Goal: Task Accomplishment & Management: Manage account settings

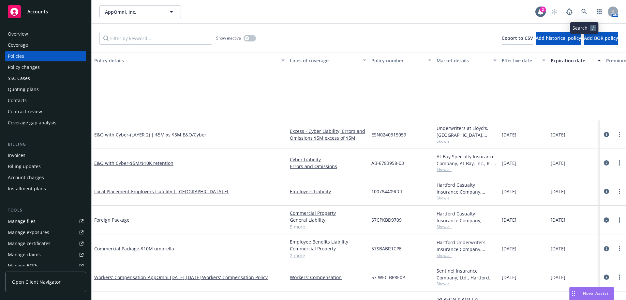
click at [588, 9] on link at bounding box center [584, 11] width 13 height 13
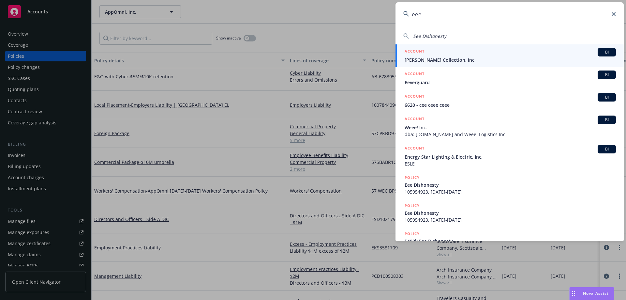
drag, startPoint x: 422, startPoint y: 15, endPoint x: 355, endPoint y: 16, distance: 67.2
click at [358, 16] on div "eee Eee Dishonesty ACCOUNT BI Itay Yona Collection, Inc ACCOUNT BI Eeverguard A…" at bounding box center [313, 150] width 626 height 300
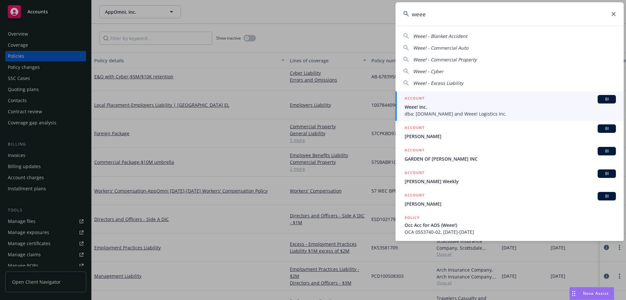
type input "weee"
click at [440, 112] on span "dba: Sayweee.com and Weee! Logistics Inc." at bounding box center [510, 113] width 211 height 7
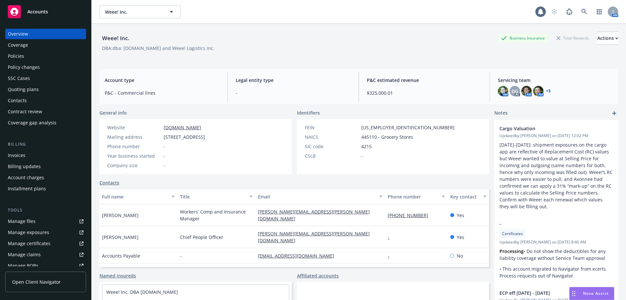
click at [67, 58] on div "Policies" at bounding box center [46, 56] width 76 height 10
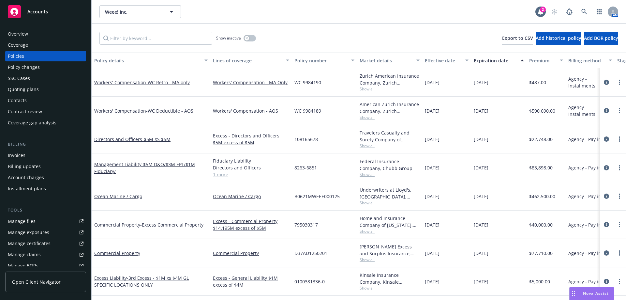
drag, startPoint x: 139, startPoint y: 63, endPoint x: 209, endPoint y: 62, distance: 69.8
click at [209, 62] on div "button" at bounding box center [207, 60] width 3 height 15
click at [593, 24] on div "Show inactive Export to CSV Add historical policy Add BOR policy" at bounding box center [359, 38] width 535 height 29
click at [57, 222] on link "Manage files" at bounding box center [45, 221] width 81 height 10
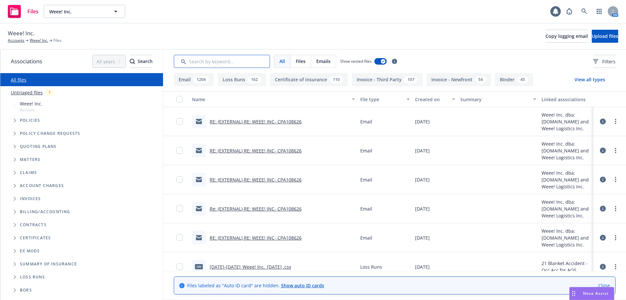
click at [240, 63] on input "Search by keyword..." at bounding box center [222, 61] width 96 height 13
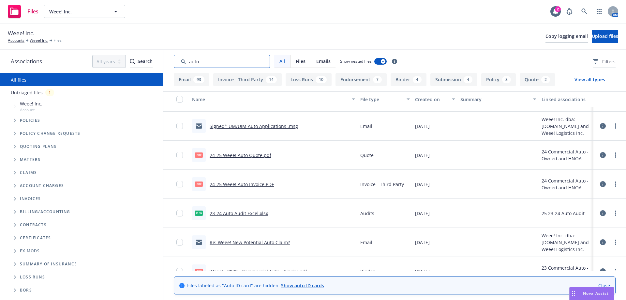
scroll to position [685, 0]
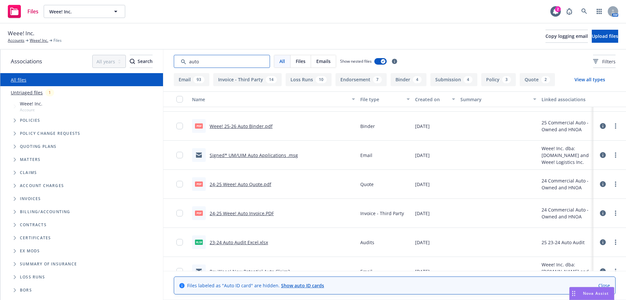
type input "auto"
click at [262, 156] on link "Signed* UM/UIM Auto Applications .msg" at bounding box center [254, 155] width 88 height 6
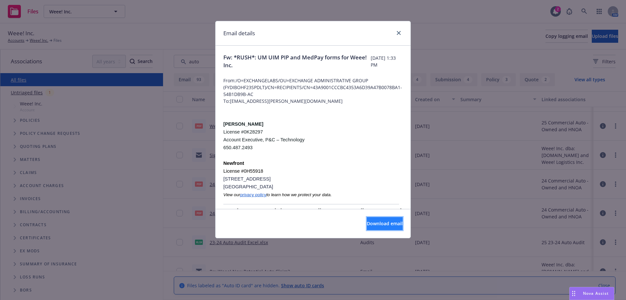
click at [367, 228] on button "Download email" at bounding box center [385, 223] width 36 height 13
click at [400, 32] on icon "close" at bounding box center [399, 33] width 4 height 4
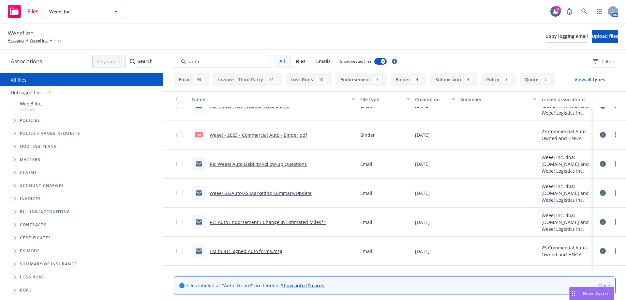
scroll to position [881, 0]
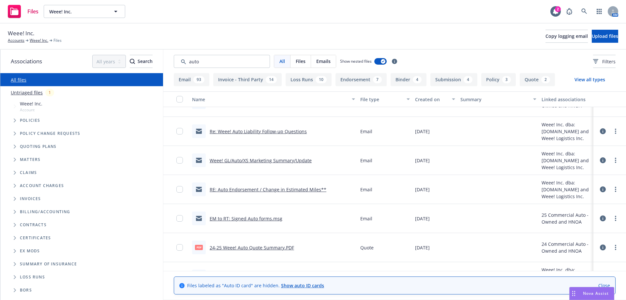
click at [219, 220] on link "EM to RT: Signed Auto forms.msg" at bounding box center [246, 218] width 73 height 6
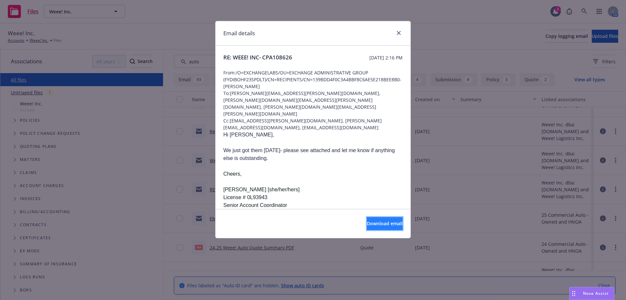
click at [374, 224] on span "Download email" at bounding box center [385, 223] width 36 height 6
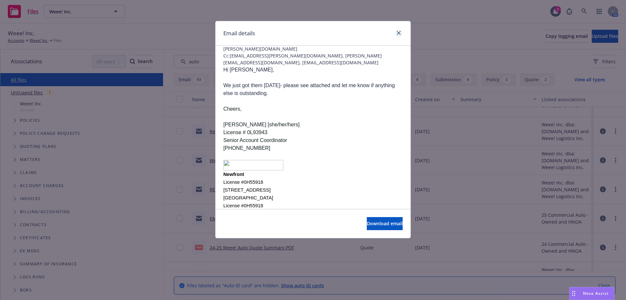
scroll to position [65, 0]
click at [400, 29] on link "close" at bounding box center [399, 33] width 8 height 8
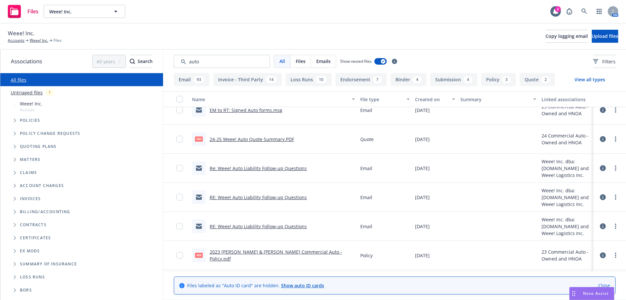
scroll to position [979, 0]
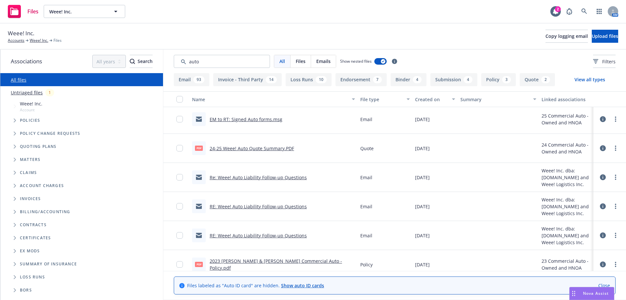
click at [284, 179] on link "Re: Weee! Auto Liability Follow-up Questions" at bounding box center [258, 177] width 97 height 6
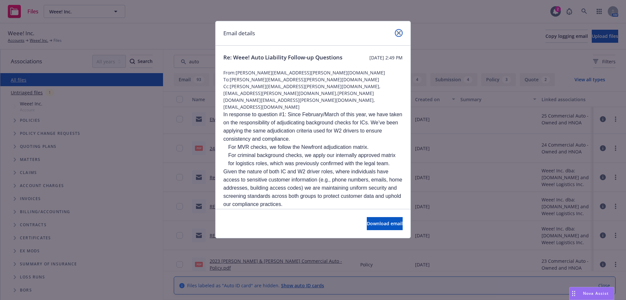
click at [400, 37] on link "close" at bounding box center [399, 33] width 8 height 8
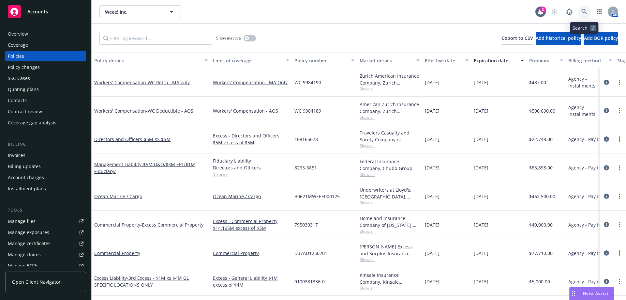
click at [589, 13] on link at bounding box center [584, 11] width 13 height 13
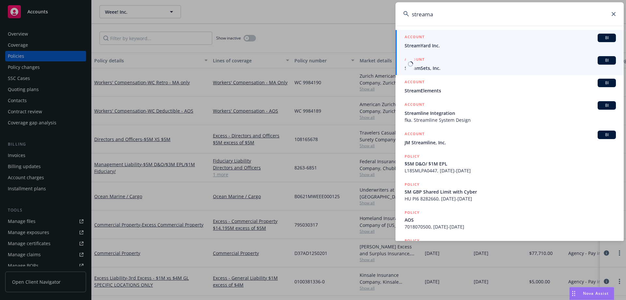
type input "streama"
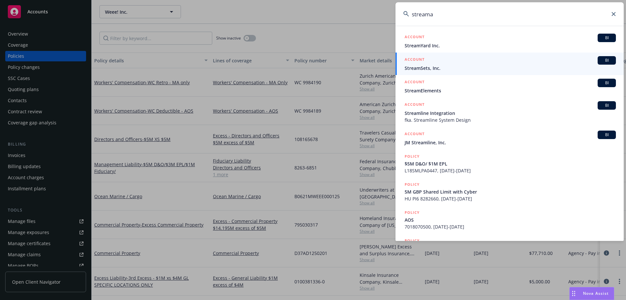
click at [447, 45] on span "StreamYard Inc." at bounding box center [510, 45] width 211 height 7
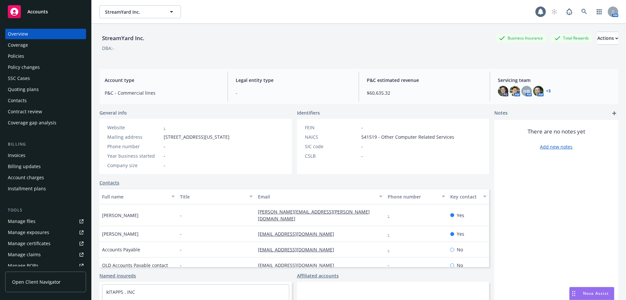
click at [32, 54] on div "Policies" at bounding box center [46, 56] width 76 height 10
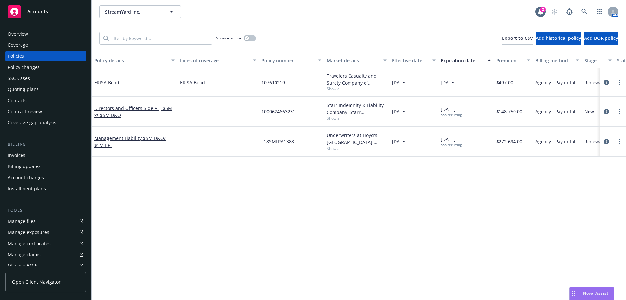
drag, startPoint x: 139, startPoint y: 63, endPoint x: 176, endPoint y: 59, distance: 37.0
click at [176, 59] on div "button" at bounding box center [174, 60] width 3 height 15
click at [251, 37] on button "button" at bounding box center [250, 38] width 12 height 7
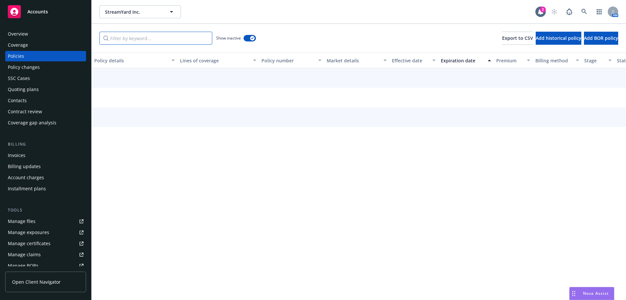
click at [157, 38] on input "Filter by keyword..." at bounding box center [155, 38] width 113 height 13
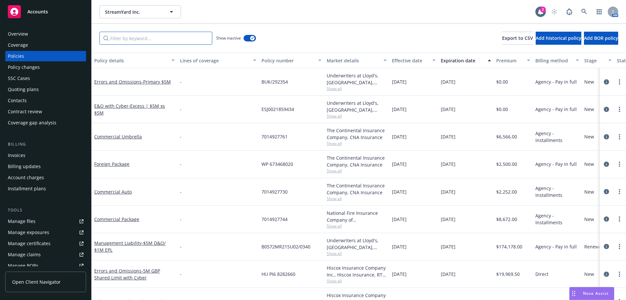
paste input "C7014927744"
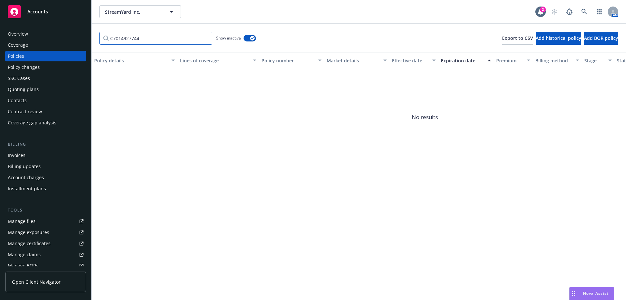
click at [112, 39] on input "C7014927744" at bounding box center [155, 38] width 113 height 13
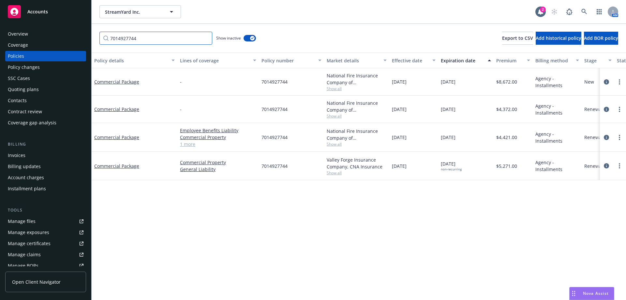
type input "7014927744"
click at [479, 139] on div "07/14/2024" at bounding box center [465, 137] width 55 height 29
click at [132, 139] on link "Commercial Package" at bounding box center [116, 137] width 45 height 6
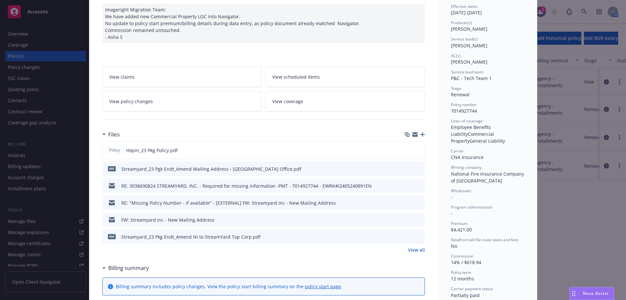
scroll to position [65, 0]
click at [201, 100] on link "View policy changes" at bounding box center [182, 102] width 160 height 21
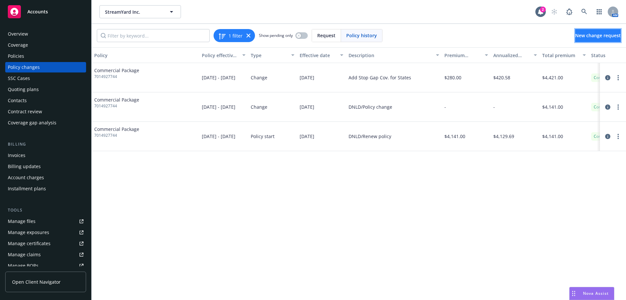
click at [595, 33] on span "New change request" at bounding box center [598, 35] width 46 height 6
click at [577, 39] on link "New change request" at bounding box center [598, 35] width 46 height 13
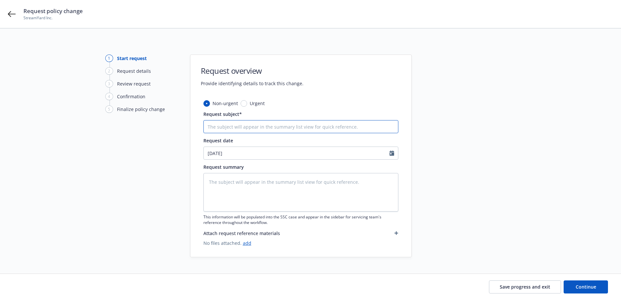
click at [262, 128] on input "Request subject*" at bounding box center [301, 126] width 195 height 13
type textarea "x"
type input "F"
type textarea "x"
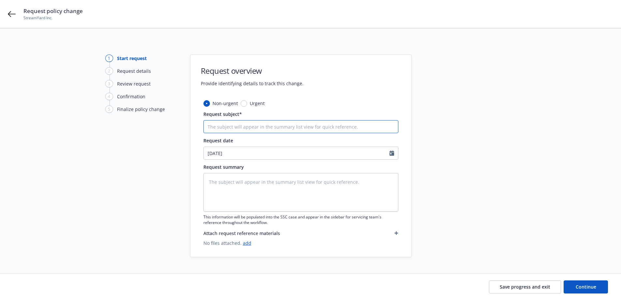
type input "2"
type textarea "x"
type input "20"
type textarea "x"
type input "202"
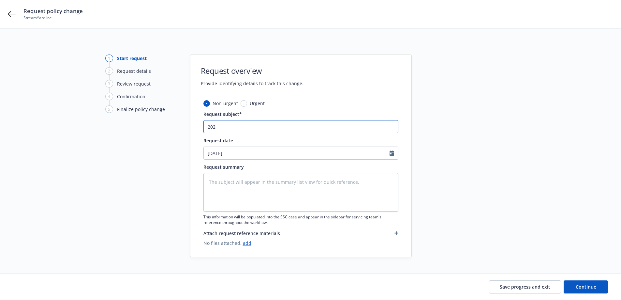
type textarea "x"
type input "2023"
type textarea "x"
type input "2023-2"
type textarea "x"
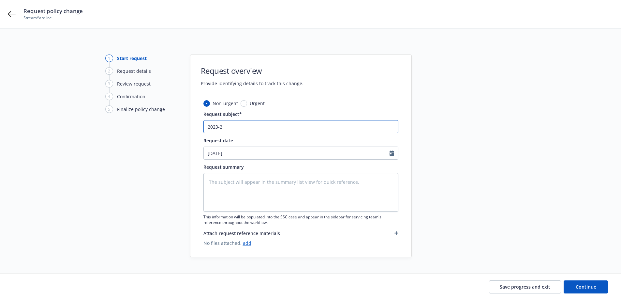
type input "2023-24"
type textarea "x"
type input "2023-24"
type textarea "x"
type input "2023-24 G"
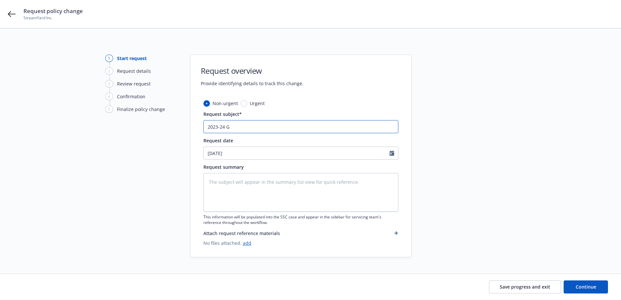
type textarea "x"
type input "2023-24 GL"
type textarea "x"
type input "2023-24 GL"
type textarea "x"
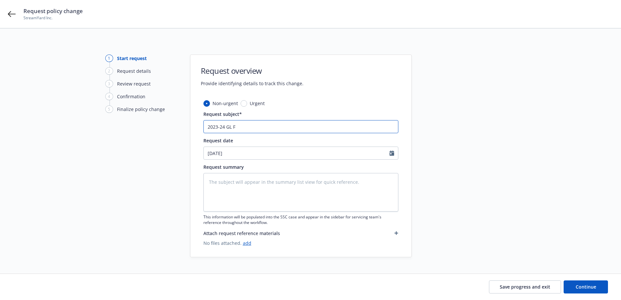
type input "2023-24 GL Fi"
type textarea "x"
type input "2023-24 GL Fina"
type textarea "x"
type input "2023-24 GL Final"
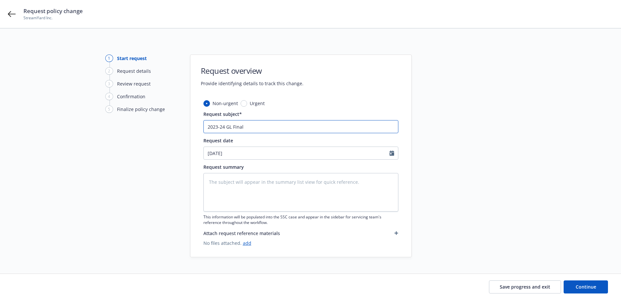
type textarea "x"
type input "2023-24 GL Final"
type textarea "x"
type input "2023-24 GL Final A"
type textarea "x"
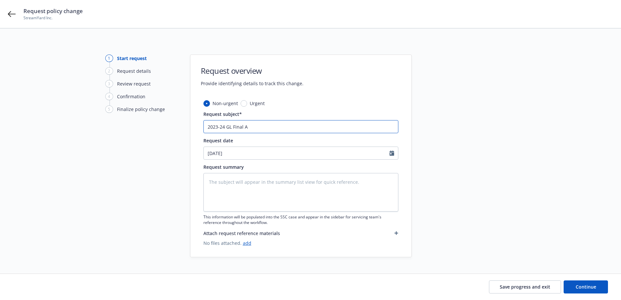
type input "2023-24 GL Final AU"
type textarea "x"
type input "2023-24 GL Final AUd"
type textarea "x"
type input "2023-24 GL Final AUdi"
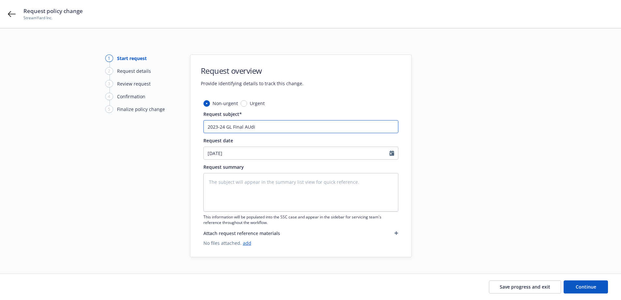
type textarea "x"
type input "2023-24 GL Final AUdit"
type textarea "x"
type input "2023-24 GL Final AUdi"
type textarea "x"
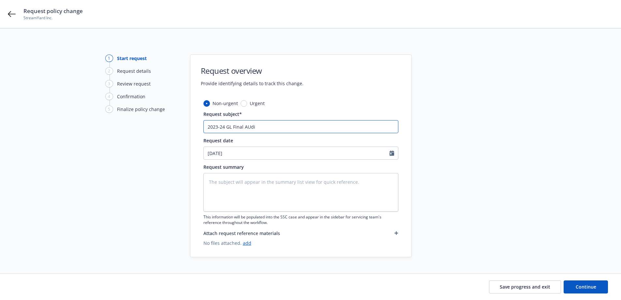
type input "2023-24 GL Final AUd"
type textarea "x"
type input "2023-24 GL Final AU"
type textarea "x"
type input "2023-24 GL Final A"
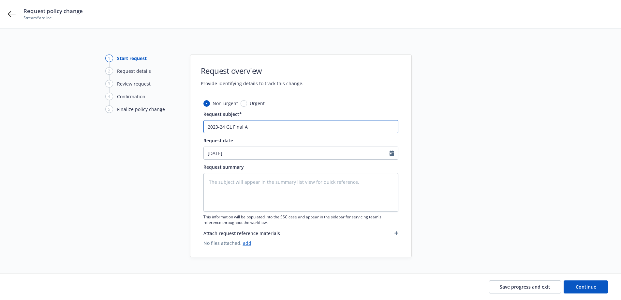
type textarea "x"
type input "2023-24 GL Final Au"
type textarea "x"
type input "2023-24 GL Final Aud"
type textarea "x"
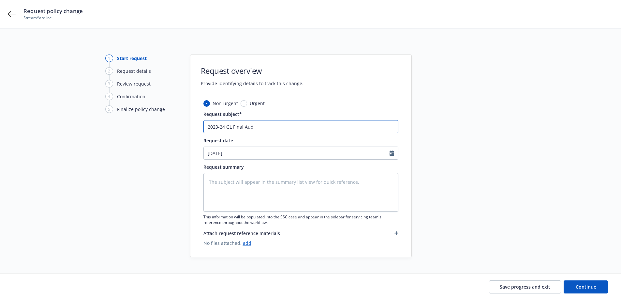
type input "2023-24 GL Final Audi"
type textarea "x"
type input "2023-24 GL Final Audit"
type textarea "x"
type input "2023-24 GL Final Audit E"
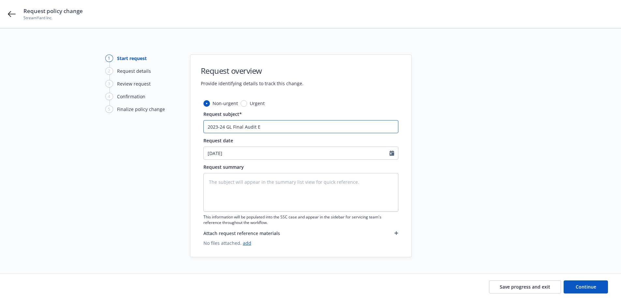
type textarea "x"
type input "2023-24 GL Final Audit En"
type textarea "x"
type input "2023-24 GL Final Audit End"
type textarea "x"
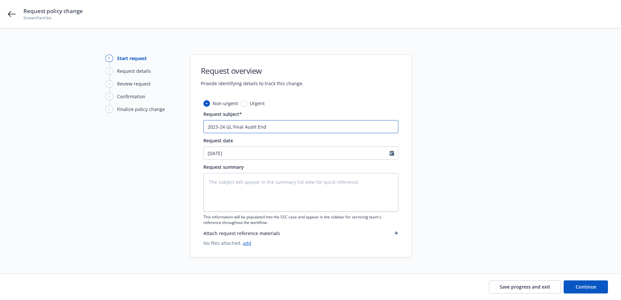
type input "2023-24 GL Final Audit Endo"
type textarea "x"
type input "2023-24 GL Final Audit Endor"
type textarea "x"
type input "2023-24 GL Final Audit Endorse"
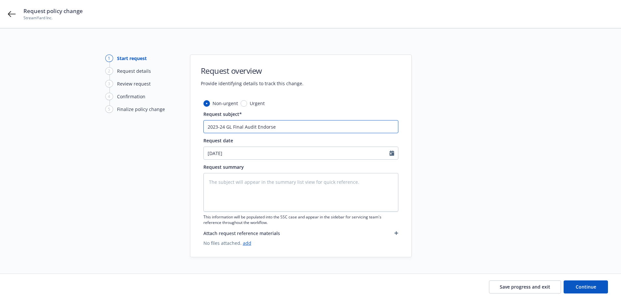
type textarea "x"
type input "2023-24 GL Final Audit Endorsem"
type textarea "x"
type input "2023-24 GL Final Audit Endorseme"
type textarea "x"
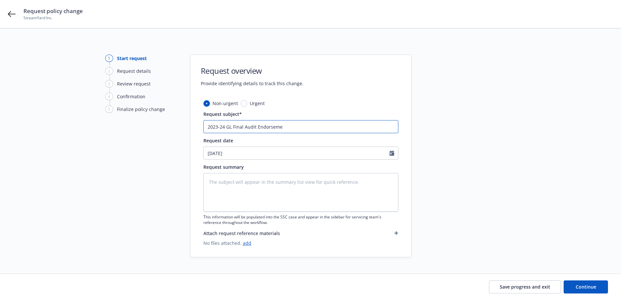
type input "2023-24 GL Final Audit Endorsemen"
type textarea "x"
type input "2023-24 GL Final Audit Endorsement"
click at [575, 290] on button "Continue" at bounding box center [586, 286] width 44 height 13
type textarea "x"
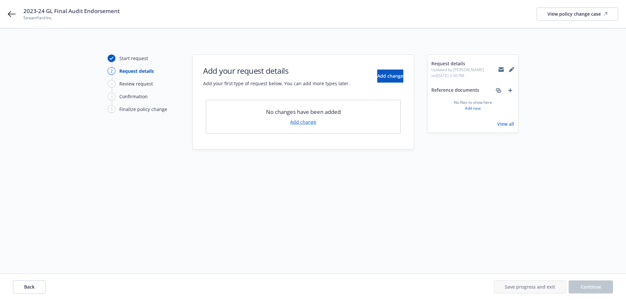
click at [299, 121] on link "Add change" at bounding box center [303, 121] width 26 height 7
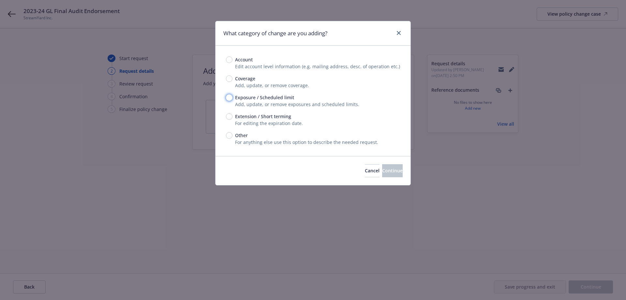
click at [230, 98] on input "Exposure / Scheduled limit" at bounding box center [229, 97] width 7 height 7
radio input "true"
click at [371, 163] on div "Cancel Continue" at bounding box center [313, 170] width 195 height 29
click at [382, 169] on span "Continue" at bounding box center [392, 170] width 21 height 6
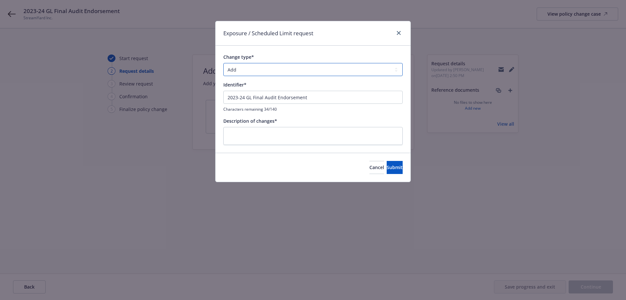
click at [272, 71] on select "Add Audit Change Remove" at bounding box center [312, 69] width 179 height 13
select select "AUDIT"
click at [223, 63] on select "Add Audit Change Remove" at bounding box center [312, 69] width 179 height 13
click at [260, 90] on div "Identifier* 2023-24 GL Final Audit Endorsement Characters remaining 34/140" at bounding box center [312, 96] width 179 height 31
click at [258, 98] on input "2023-24 GL Final Audit Endorsement" at bounding box center [312, 97] width 179 height 13
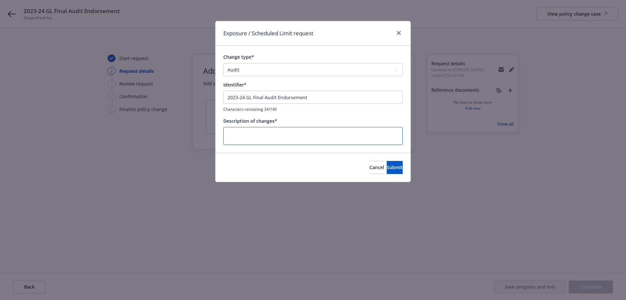
click at [261, 130] on textarea at bounding box center [312, 136] width 179 height 18
paste textarea "2023-24 GL Final Audit Endorsement"
type textarea "x"
type textarea "2023-24 GL Final Audit Endorsement"
click at [390, 165] on span "Submit" at bounding box center [395, 167] width 16 height 6
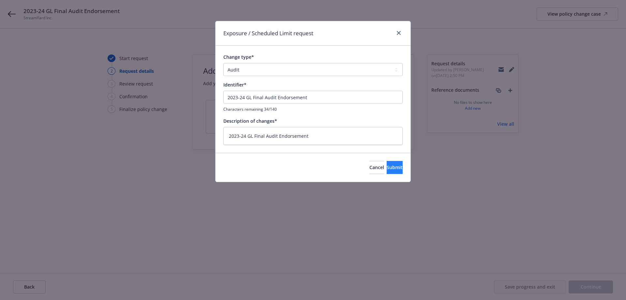
type textarea "x"
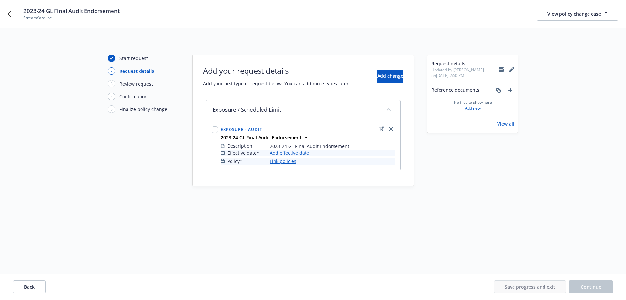
click at [308, 155] on link "Add effective date" at bounding box center [289, 152] width 39 height 7
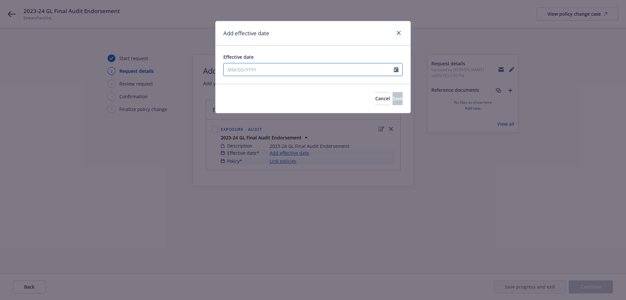
select select "8"
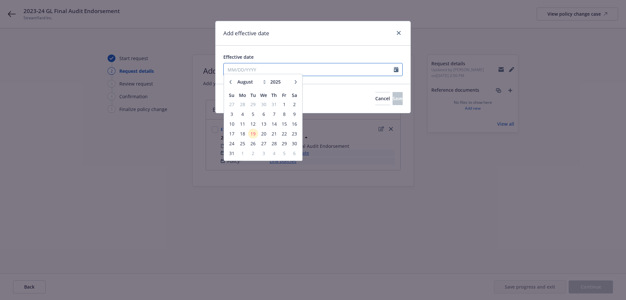
click at [296, 67] on input "Effective date" at bounding box center [309, 69] width 170 height 12
type input "07/14/2023"
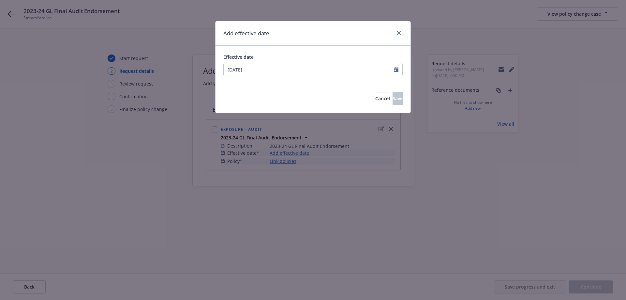
click at [303, 57] on div "Effective date" at bounding box center [312, 57] width 179 height 7
click at [393, 95] on button "Save" at bounding box center [398, 98] width 10 height 13
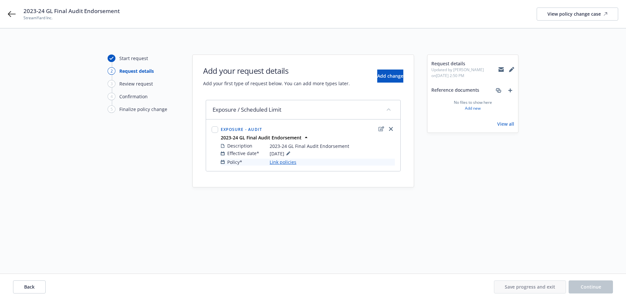
click at [270, 161] on link "Link policies" at bounding box center [283, 162] width 27 height 7
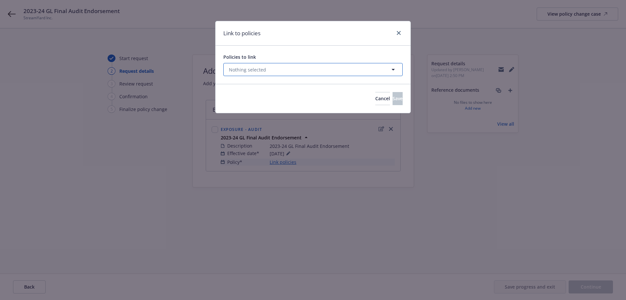
click at [249, 70] on span "Nothing selected" at bounding box center [247, 69] width 37 height 7
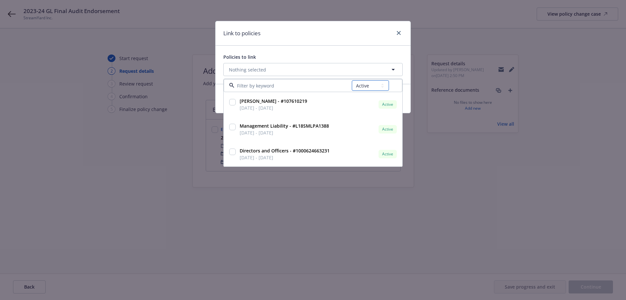
click at [373, 87] on select "All Active Upcoming Expired Cancelled" at bounding box center [370, 85] width 37 height 10
select select "EXPIRED"
click at [352, 80] on select "All Active Upcoming Expired Cancelled" at bounding box center [370, 85] width 37 height 10
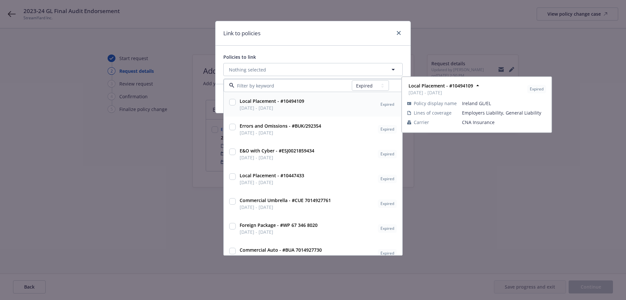
paste input "7014927744"
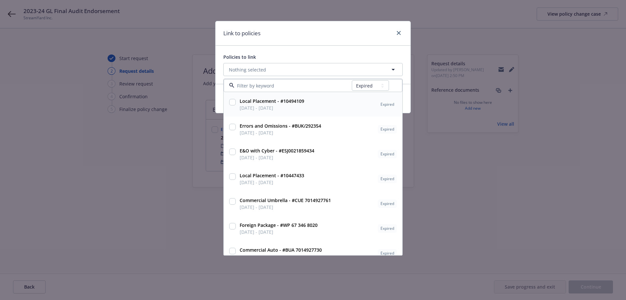
type input "7014927744"
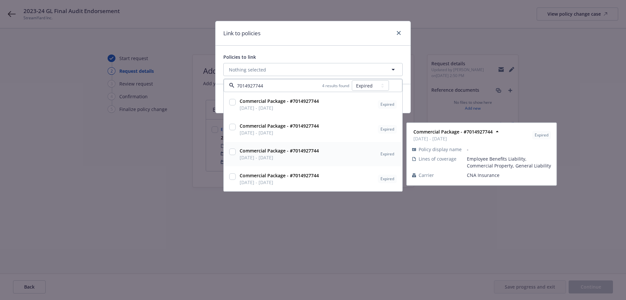
click at [233, 156] on div at bounding box center [232, 154] width 9 height 16
checkbox input "true"
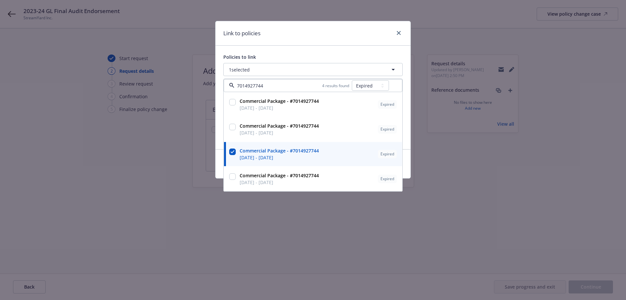
type input "7014927744"
click at [299, 49] on div "Policies to link 1 selected 7014927744 4 results found All Active Upcoming Expi…" at bounding box center [313, 97] width 195 height 103
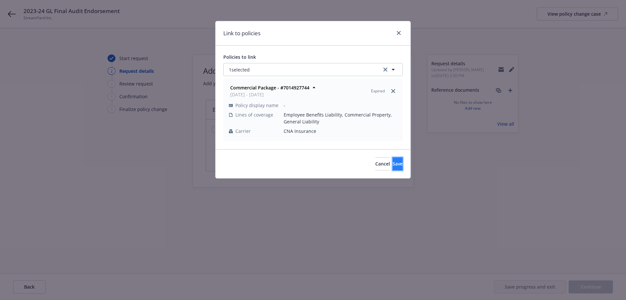
click at [393, 162] on button "Save" at bounding box center [398, 163] width 10 height 13
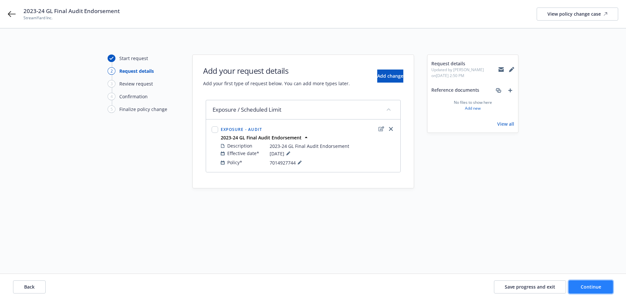
click at [609, 291] on button "Continue" at bounding box center [591, 286] width 44 height 13
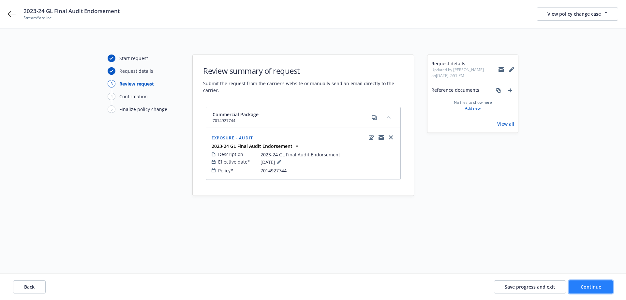
click at [579, 288] on button "Continue" at bounding box center [591, 286] width 44 height 13
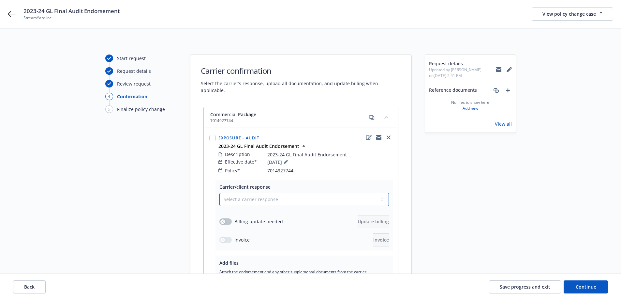
click at [250, 193] on select "Select a carrier response Accepted Accepted with revision No endorsement needed…" at bounding box center [305, 199] width 170 height 13
select select "ACCEPTED"
click at [220, 193] on select "Select a carrier response Accepted Accepted with revision No endorsement needed…" at bounding box center [305, 199] width 170 height 13
drag, startPoint x: 233, startPoint y: 214, endPoint x: 224, endPoint y: 216, distance: 9.4
click at [227, 218] on div "Billing update needed" at bounding box center [252, 221] width 64 height 7
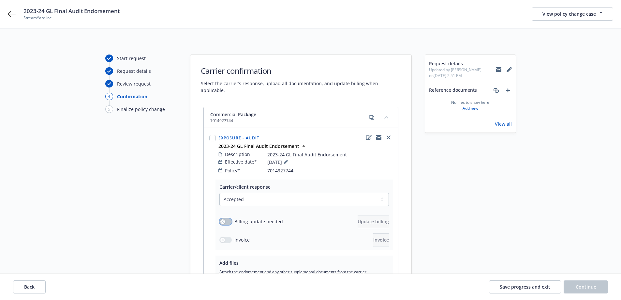
click at [224, 219] on div "button" at bounding box center [223, 221] width 5 height 5
click at [369, 218] on span "Update billing" at bounding box center [373, 221] width 31 height 6
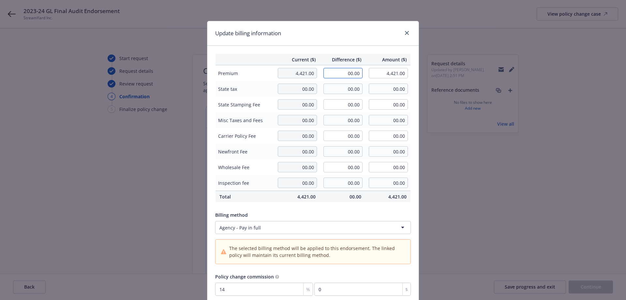
click at [336, 72] on input "00.00" at bounding box center [343, 73] width 39 height 10
type input "-440.00"
type input "3,981.00"
type input "-61.6"
click at [374, 282] on div "Policy change commission 14 % -61.6 $" at bounding box center [313, 284] width 196 height 23
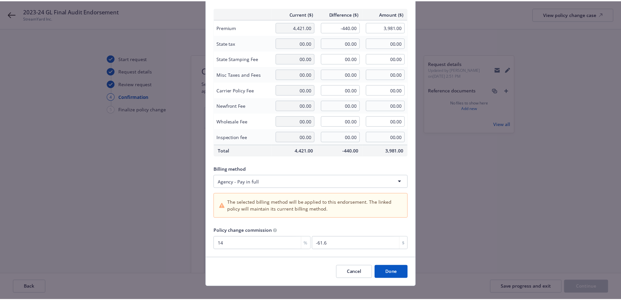
scroll to position [54, 0]
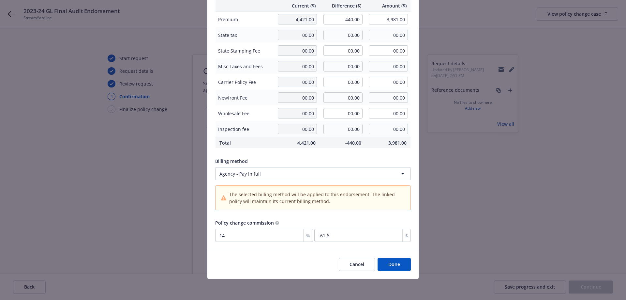
click at [388, 266] on button "Done" at bounding box center [394, 264] width 33 height 13
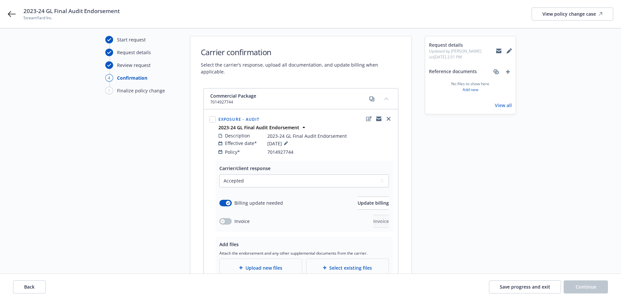
scroll to position [33, 0]
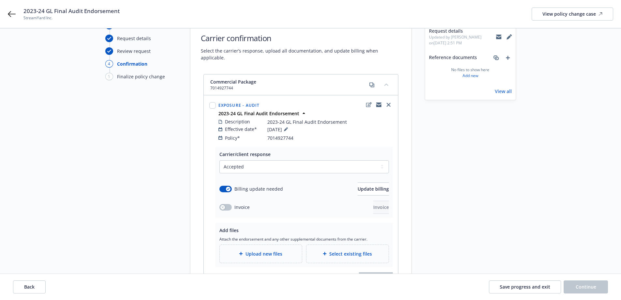
click at [226, 205] on div "Invoice Invoice" at bounding box center [305, 207] width 170 height 13
click at [224, 205] on div "button" at bounding box center [223, 207] width 5 height 5
click at [376, 194] on div "Select a carrier response Accepted Accepted with revision No endorsement needed…" at bounding box center [305, 187] width 170 height 54
click at [374, 204] on span "Invoice" at bounding box center [382, 207] width 16 height 6
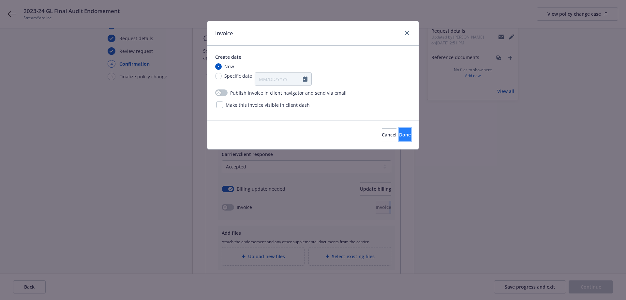
click at [400, 129] on button "Done" at bounding box center [405, 134] width 12 height 13
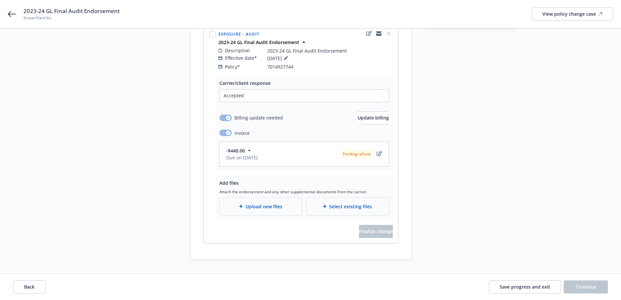
scroll to position [109, 0]
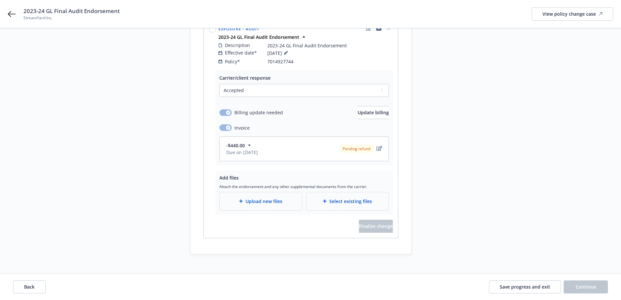
click at [277, 201] on div "Upload new files" at bounding box center [261, 201] width 82 height 18
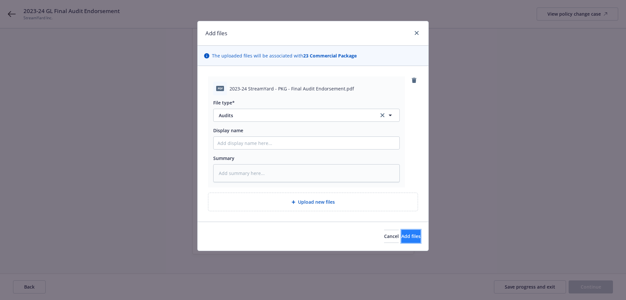
click at [409, 236] on span "Add files" at bounding box center [411, 236] width 19 height 6
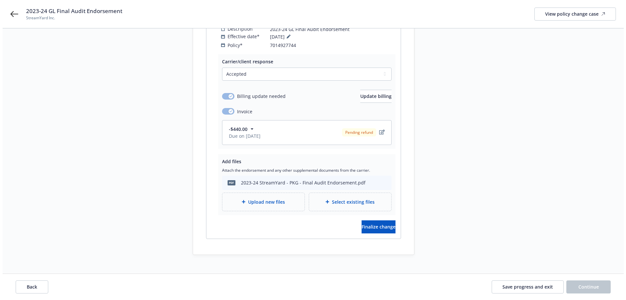
scroll to position [126, 0]
click at [375, 223] on span "Finalize change" at bounding box center [376, 226] width 34 height 6
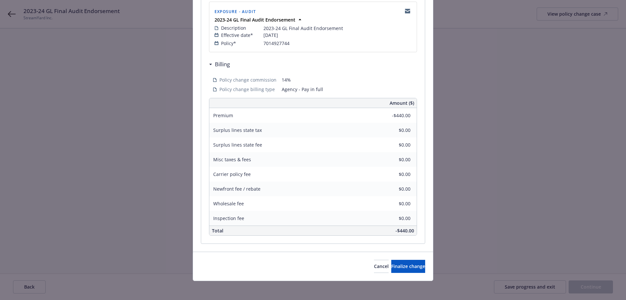
scroll to position [141, 0]
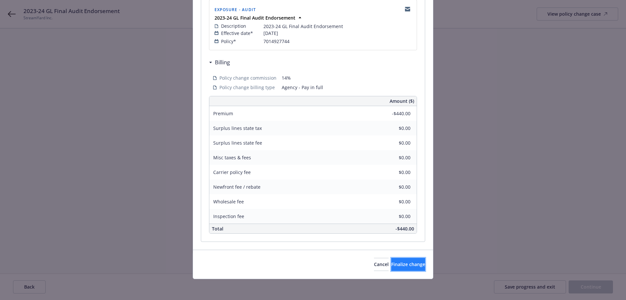
click at [403, 259] on button "Finalize change" at bounding box center [408, 264] width 34 height 13
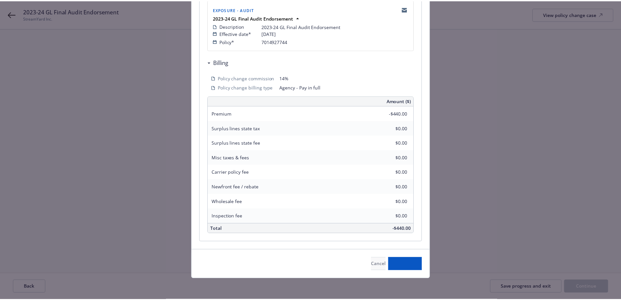
scroll to position [126, 0]
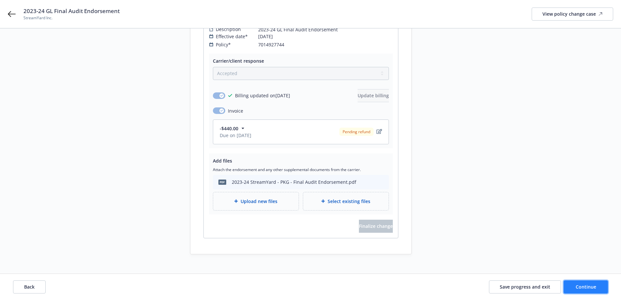
click at [588, 282] on button "Continue" at bounding box center [586, 286] width 44 height 13
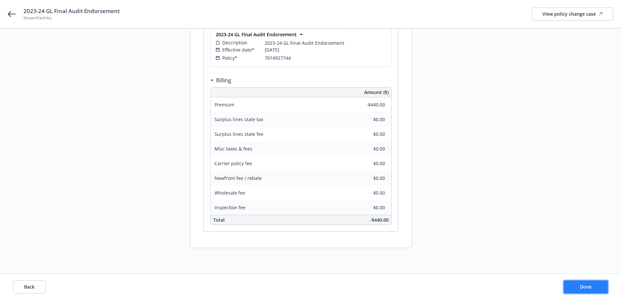
click at [593, 283] on button "Done" at bounding box center [586, 286] width 44 height 13
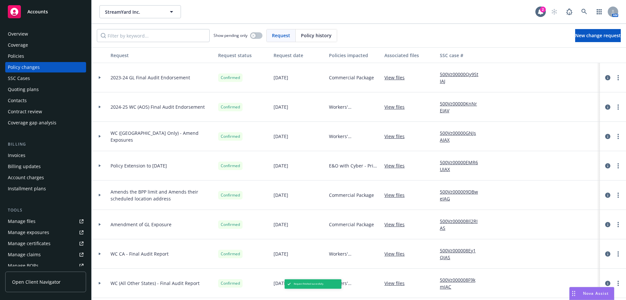
click at [76, 57] on div "Policies" at bounding box center [46, 56] width 76 height 10
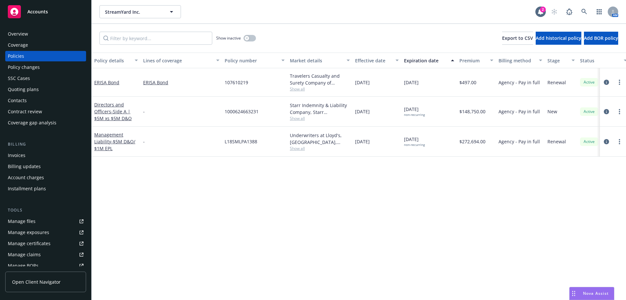
click at [251, 41] on div "Show inactive" at bounding box center [236, 38] width 40 height 13
click at [252, 38] on button "button" at bounding box center [250, 38] width 12 height 7
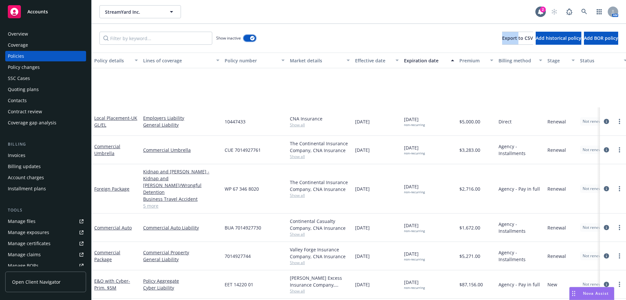
scroll to position [1054, 0]
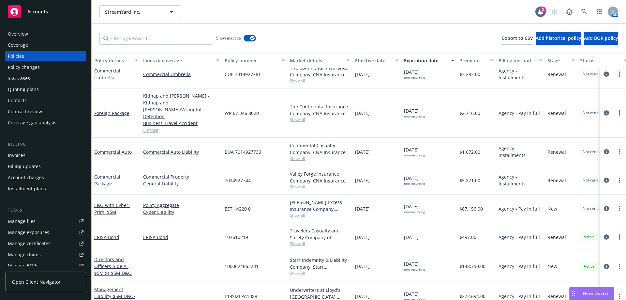
click at [421, 181] on div "non-recurring" at bounding box center [414, 183] width 21 height 4
click at [115, 174] on link "Commercial Package" at bounding box center [107, 180] width 26 height 13
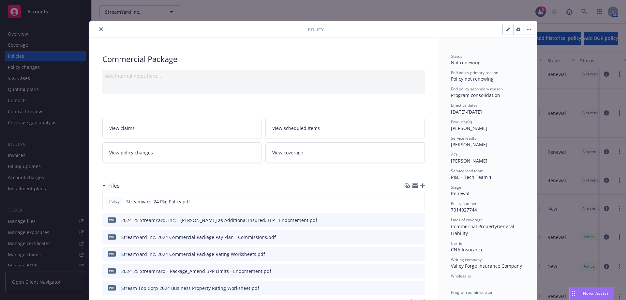
scroll to position [196, 0]
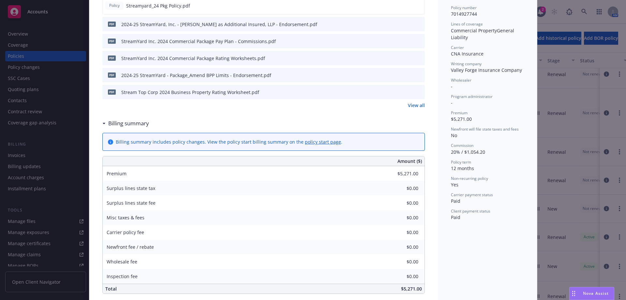
click at [416, 74] on icon "preview file" at bounding box center [419, 74] width 6 height 5
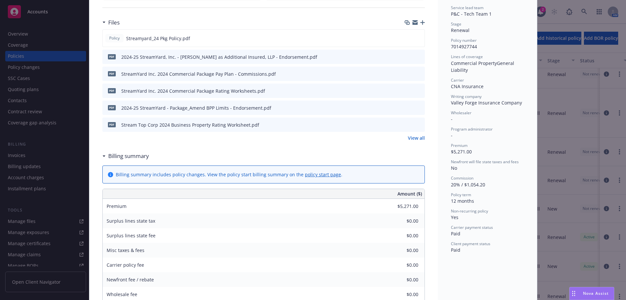
scroll to position [0, 0]
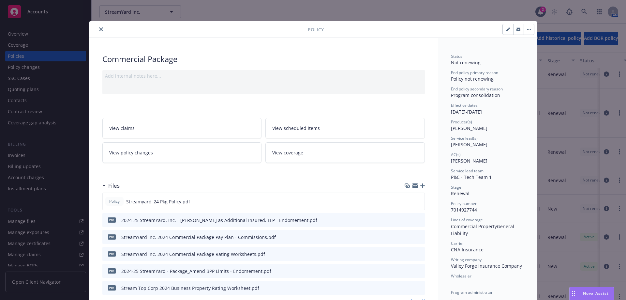
click at [203, 153] on link "View policy changes" at bounding box center [182, 152] width 160 height 21
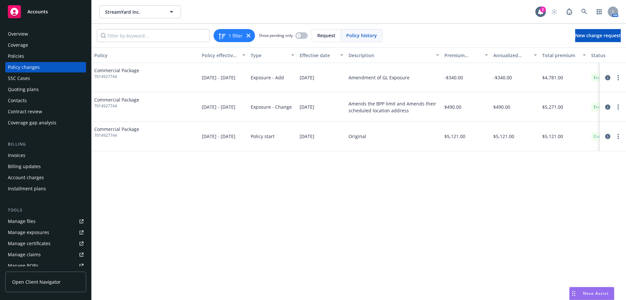
click at [603, 42] on div "1 filter Show pending only Request Policy history New change request" at bounding box center [359, 35] width 535 height 23
click at [605, 36] on span "New change request" at bounding box center [598, 35] width 46 height 6
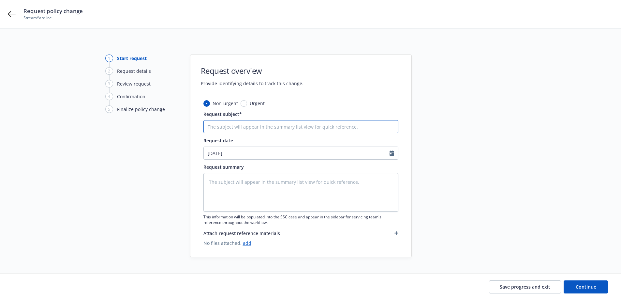
click at [330, 130] on input "Request subject*" at bounding box center [301, 126] width 195 height 13
type textarea "x"
type input "2"
type textarea "x"
type input "24"
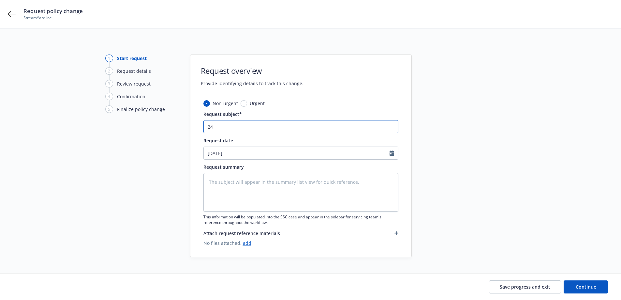
type textarea "x"
type input "24-"
type textarea "x"
type input "24-2"
type textarea "x"
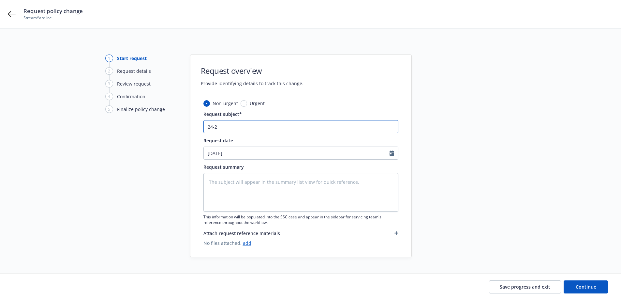
type input "24-25"
type textarea "x"
type input "24-25"
type textarea "x"
type input "24-25 P"
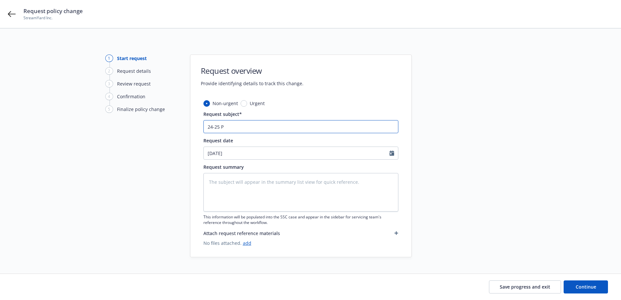
type textarea "x"
type input "24-25 Pa"
type textarea "x"
type input "24-25 Pac"
type textarea "x"
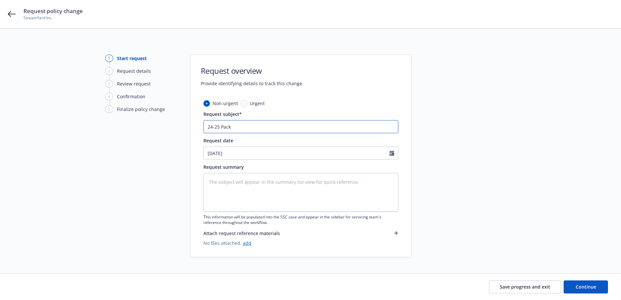
type input "24-25 Packa"
type textarea "x"
type input "24-25 Packag"
type textarea "x"
type input "24-25 Package"
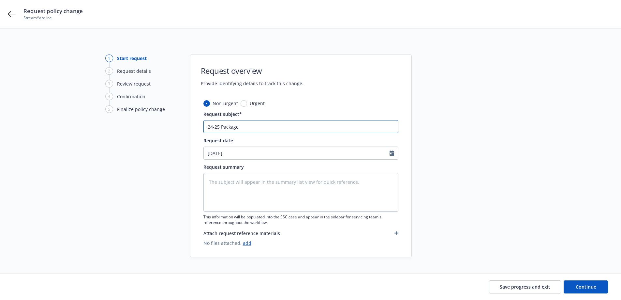
type textarea "x"
type input "24-25 Package"
type textarea "x"
type input "24-25 Package -"
type textarea "x"
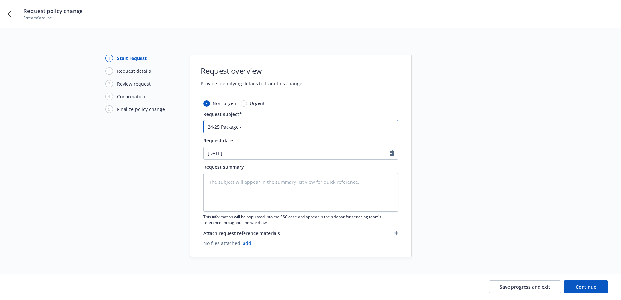
type input "24-25 Package -"
type textarea "x"
type input "24-25 Package - A"
type textarea "x"
type input "24-25 Package - Am"
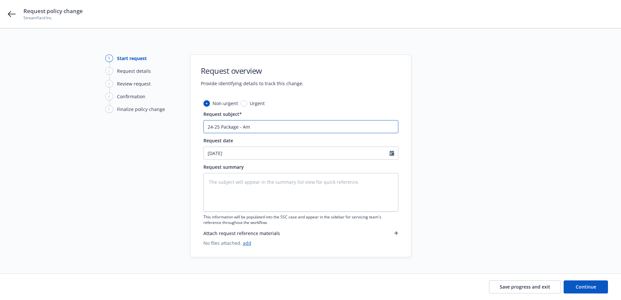
type textarea "x"
type input "24-25 Package - Ame"
type textarea "x"
type input "24-25 Package - Amen"
type textarea "x"
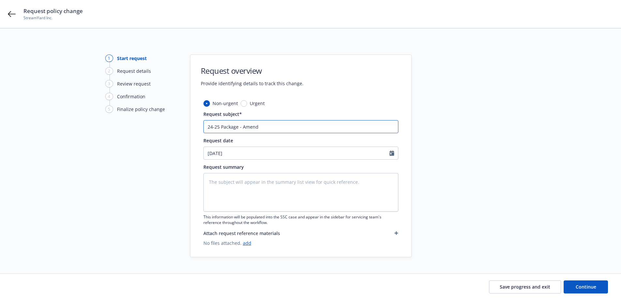
type input "24-25 Package - Amend"
type textarea "x"
type input "24-25 Package - Amend S"
type textarea "x"
type input "24-25 Package - Amend St"
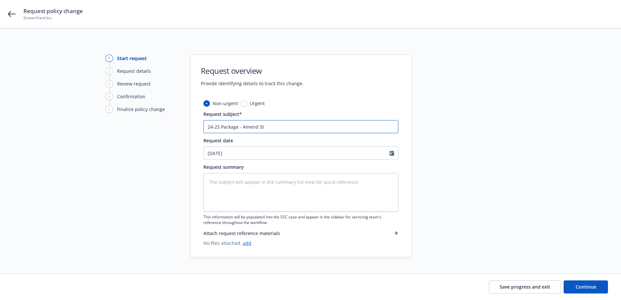
type textarea "x"
type input "24-25 Package - Amend Sto"
type textarea "x"
type input "24-25 Package - Amend Stop"
type textarea "x"
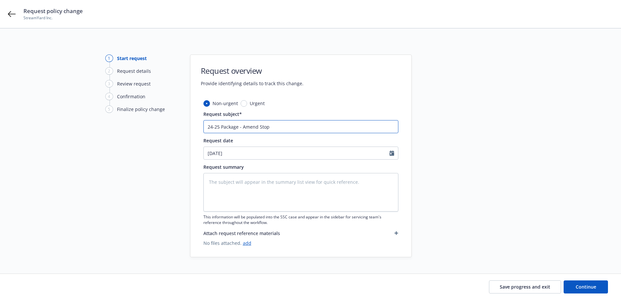
type input "24-25 Package - Amend Stop"
type textarea "x"
type input "24-25 Package - Amend Stop G"
type textarea "x"
type input "24-25 Package - Amend Stop Ga"
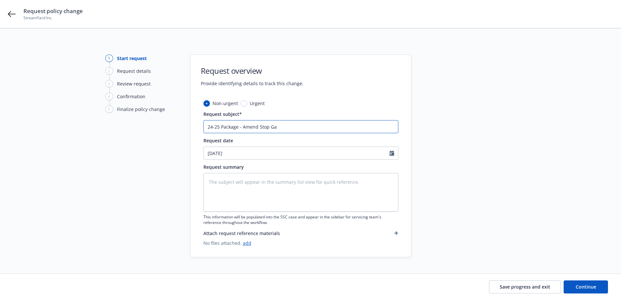
type textarea "x"
type input "24-25 Package - Amend Stop Gap"
type textarea "x"
type input "24-25 Package - Amend Stop Gap"
type textarea "x"
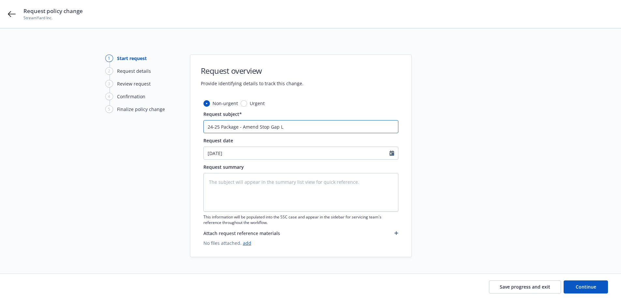
type input "24-25 Package - Amend Stop Gap Li"
type textarea "x"
type input "24-25 Package - Amend Stop Gap Lia"
type textarea "x"
type input "24-25 Package - Amend Stop Gap Liab"
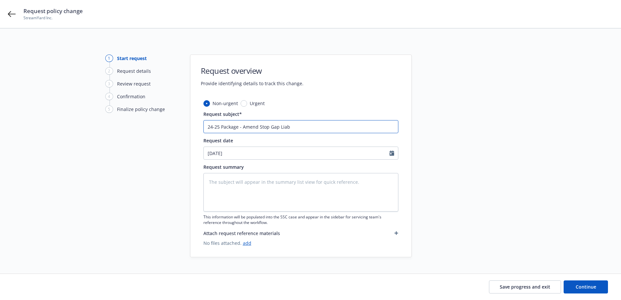
type textarea "x"
type input "24-25 Package - Amend Stop Gap Liabi"
type textarea "x"
type input "24-25 Package - Amend Stop Gap Liabil"
type textarea "x"
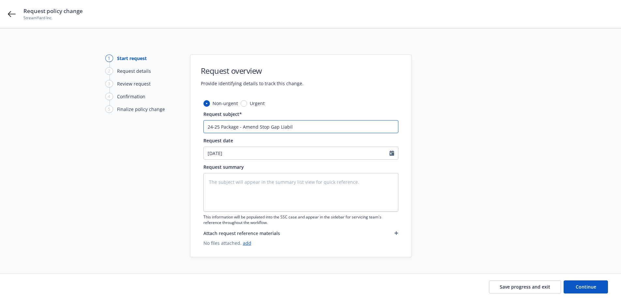
type input "24-25 Package - Amend Stop Gap Liabili"
type textarea "x"
type input "24-25 Package - Amend Stop Gap Liabilit"
type textarea "x"
type input "24-25 Package - Amend Stop Gap Liability"
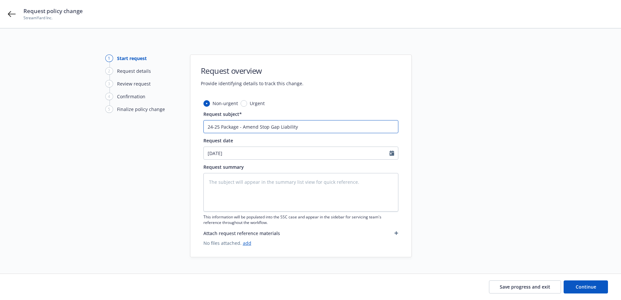
type textarea "x"
type input "24-25 Package - Amend Stop Gap Liability"
click at [592, 288] on span "Continue" at bounding box center [586, 286] width 21 height 6
type textarea "x"
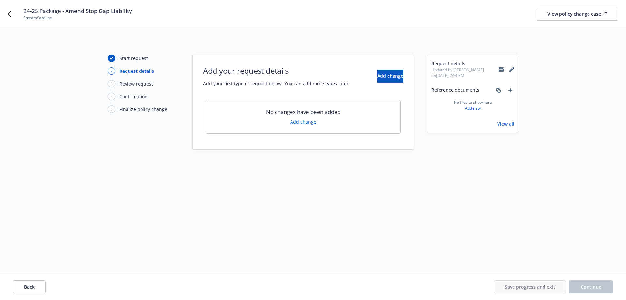
click at [308, 124] on link "Add change" at bounding box center [303, 121] width 26 height 7
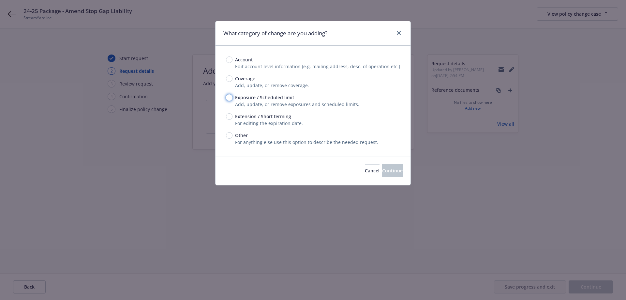
click at [231, 97] on input "Exposure / Scheduled limit" at bounding box center [229, 97] width 7 height 7
radio input "true"
click at [394, 176] on button "Continue" at bounding box center [392, 170] width 21 height 13
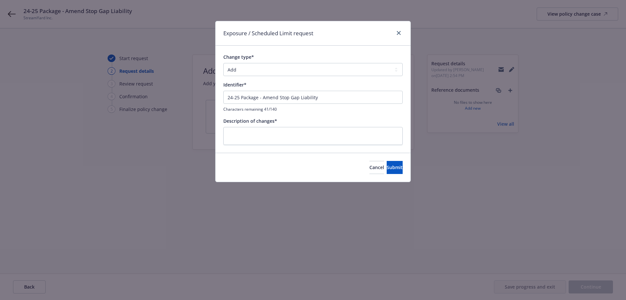
click at [292, 78] on div "Change type* Add Audit Change Remove Identifier* 24-25 Package - Amend Stop Gap…" at bounding box center [312, 99] width 179 height 91
click at [296, 73] on select "Add Audit Change Remove" at bounding box center [312, 69] width 179 height 13
select select "CHANGE"
click at [223, 63] on select "Add Audit Change Remove" at bounding box center [312, 69] width 179 height 13
click at [266, 99] on input "24-25 Package - Amend Stop Gap Liability" at bounding box center [312, 97] width 179 height 13
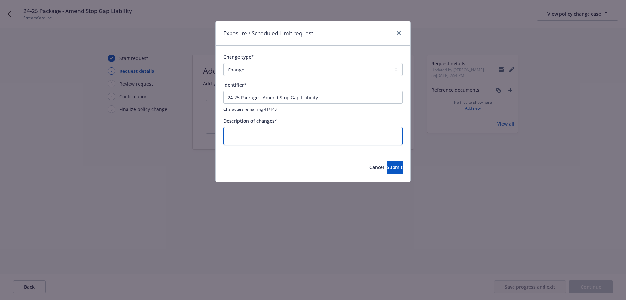
click at [242, 135] on textarea at bounding box center [312, 136] width 179 height 18
paste textarea "24-25 Package - Amend Stop Gap Liability"
type textarea "x"
type textarea "24-25 Package - Amend Stop Gap Liability"
click at [387, 167] on button "Submit" at bounding box center [395, 167] width 16 height 13
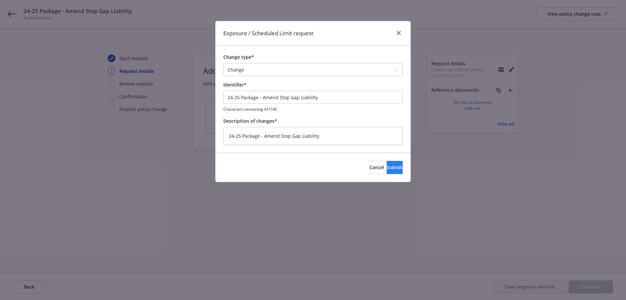
type textarea "x"
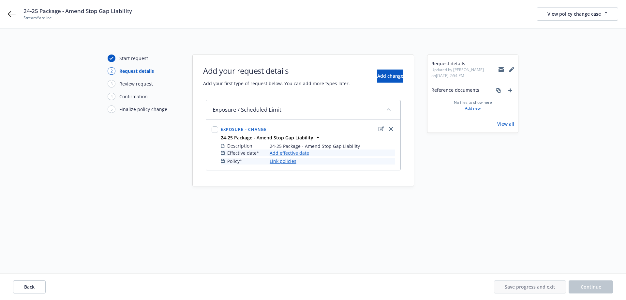
click at [296, 155] on link "Add effective date" at bounding box center [289, 152] width 39 height 7
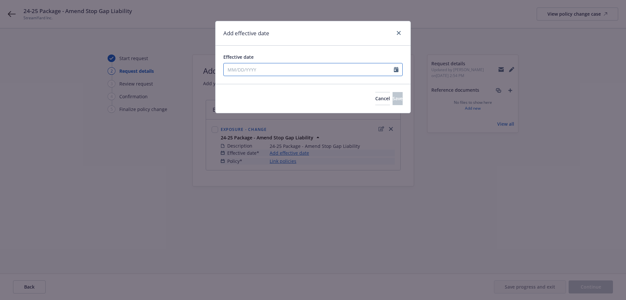
select select "8"
click at [359, 76] on input "Effective date" at bounding box center [309, 69] width 170 height 12
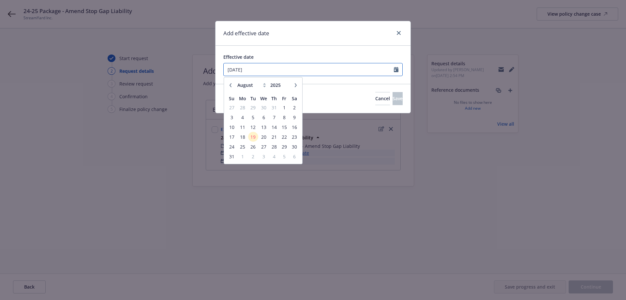
type input "01/01/2025"
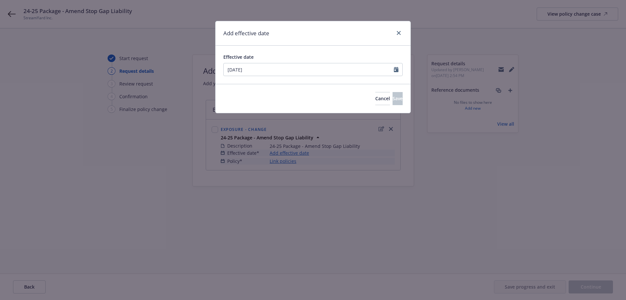
click at [371, 87] on div "Cancel Save" at bounding box center [313, 98] width 195 height 29
click at [385, 91] on div "Cancel Save" at bounding box center [313, 98] width 195 height 29
click at [393, 97] on span "Save" at bounding box center [398, 98] width 10 height 6
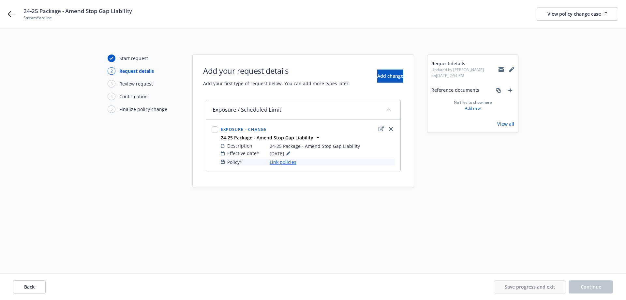
click at [292, 164] on link "Link policies" at bounding box center [283, 162] width 27 height 7
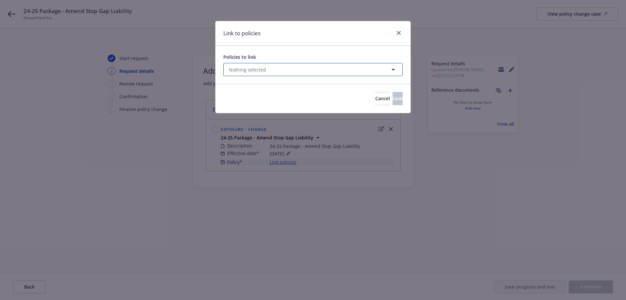
drag, startPoint x: 243, startPoint y: 74, endPoint x: 249, endPoint y: 76, distance: 6.3
click at [243, 74] on button "Nothing selected" at bounding box center [312, 69] width 179 height 13
select select "ACTIVE"
type input "7014927744"
click at [370, 86] on select "All Active Upcoming Expired Cancelled" at bounding box center [370, 85] width 37 height 10
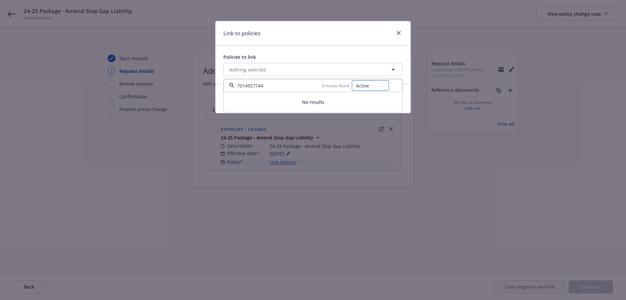
click at [352, 80] on select "All Active Upcoming Expired Cancelled" at bounding box center [370, 85] width 37 height 10
click at [373, 83] on select "All Active Upcoming Expired Cancelled" at bounding box center [370, 85] width 37 height 10
select select
click at [352, 80] on select "All Active Upcoming Expired Cancelled" at bounding box center [370, 85] width 37 height 10
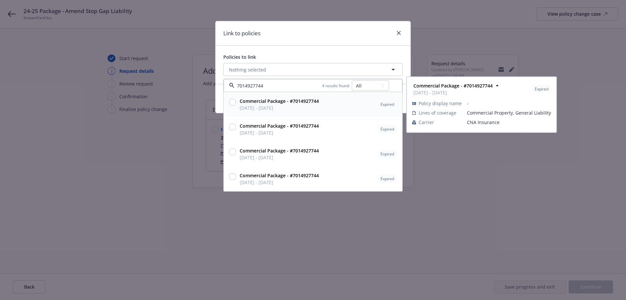
click at [230, 102] on input "checkbox" at bounding box center [232, 102] width 7 height 7
checkbox input "true"
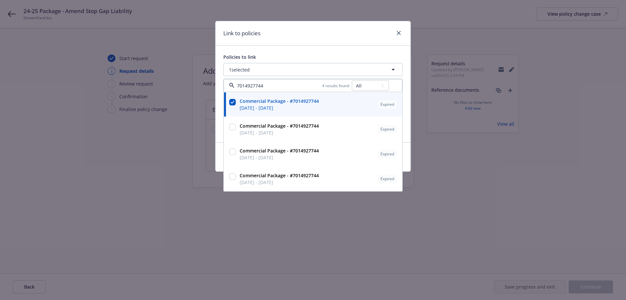
click at [268, 52] on div "Policies to link 1 selected 7014927744 4 results found All Active Upcoming Expi…" at bounding box center [313, 94] width 195 height 97
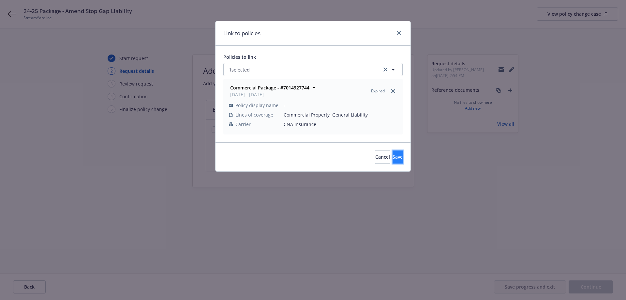
click at [393, 159] on span "Save" at bounding box center [398, 157] width 10 height 6
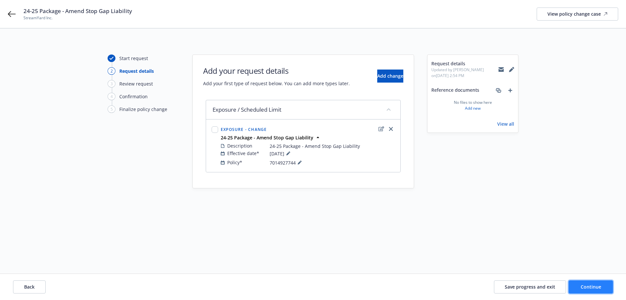
click at [594, 286] on span "Continue" at bounding box center [591, 286] width 21 height 6
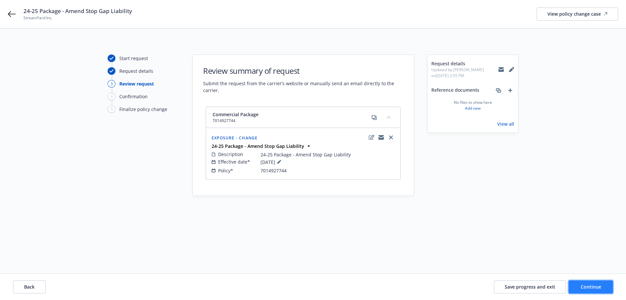
click at [586, 282] on button "Continue" at bounding box center [591, 286] width 44 height 13
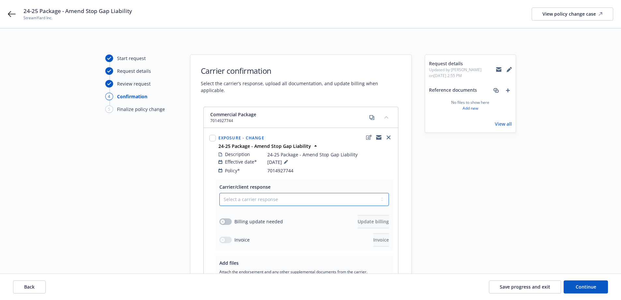
click at [325, 198] on select "Select a carrier response Accepted Accepted with revision No endorsement needed…" at bounding box center [305, 199] width 170 height 13
select select "ACCEPTED"
click at [220, 193] on select "Select a carrier response Accepted Accepted with revision No endorsement needed…" at bounding box center [305, 199] width 170 height 13
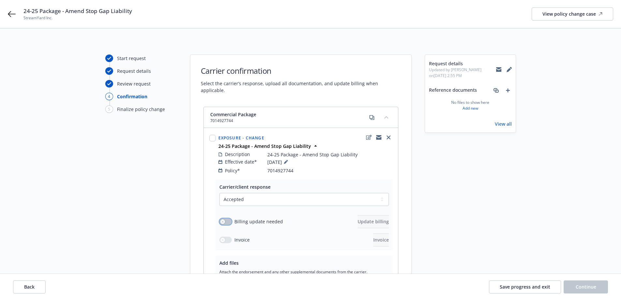
click at [226, 218] on button "button" at bounding box center [226, 221] width 12 height 7
click at [360, 219] on button "Update billing" at bounding box center [373, 221] width 31 height 13
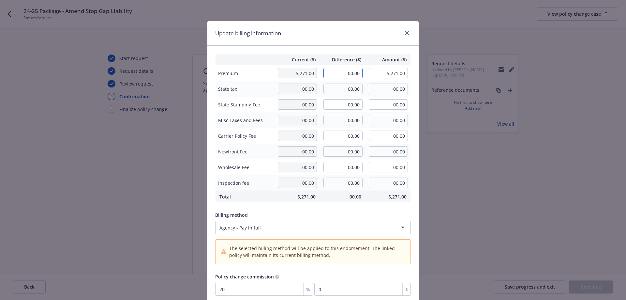
click at [341, 73] on input "00.00" at bounding box center [343, 73] width 39 height 10
type input "-178.00"
type input "5,093.00"
type input "-35.6"
click at [333, 40] on div "Update billing information" at bounding box center [312, 33] width 211 height 24
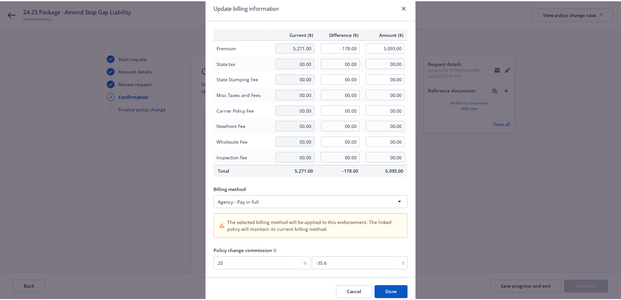
scroll to position [54, 0]
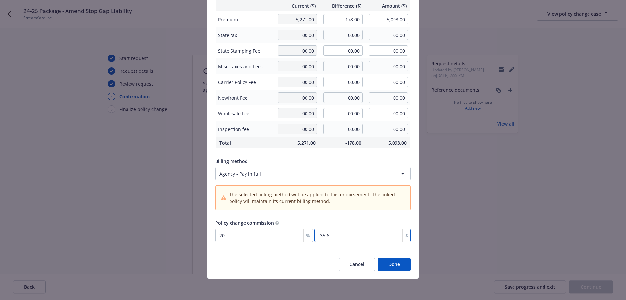
drag, startPoint x: 399, startPoint y: 245, endPoint x: 398, endPoint y: 250, distance: 4.6
click at [399, 245] on div "Current ($) Difference ($) Amount ($) Premium 5,271.00 -178.00 5,093.00 State t…" at bounding box center [312, 121] width 211 height 258
click at [390, 264] on button "Done" at bounding box center [394, 264] width 33 height 13
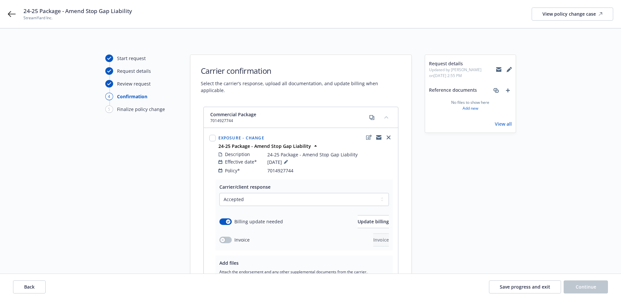
scroll to position [65, 0]
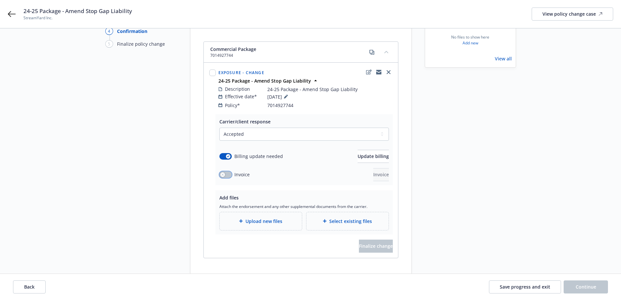
click at [226, 171] on button "button" at bounding box center [226, 174] width 12 height 7
click at [379, 168] on button "Invoice" at bounding box center [382, 174] width 16 height 13
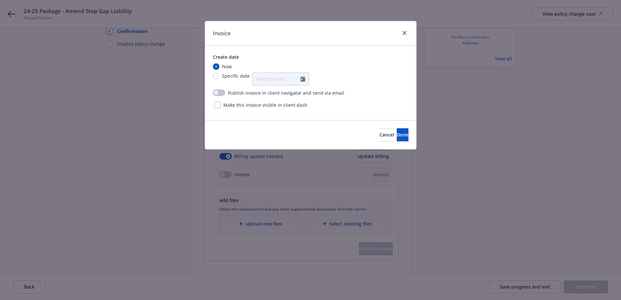
scroll to position [0, 0]
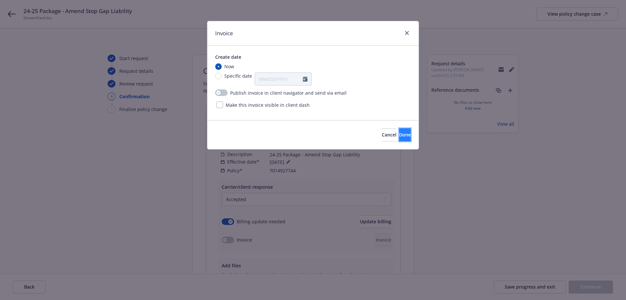
click at [399, 139] on button "Done" at bounding box center [405, 134] width 12 height 13
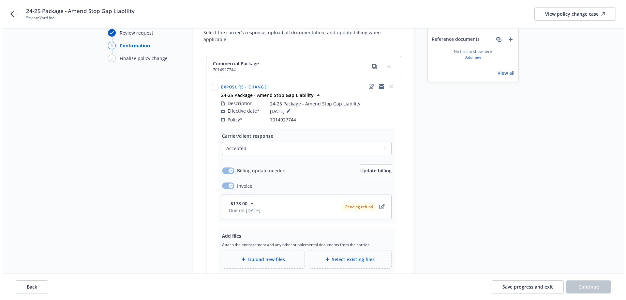
scroll to position [109, 0]
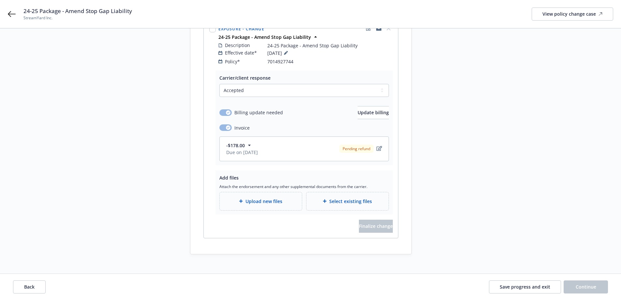
click at [273, 200] on div "Upload new files" at bounding box center [261, 201] width 82 height 18
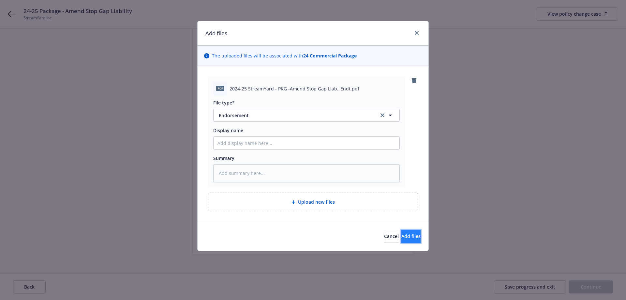
click at [413, 237] on button "Add files" at bounding box center [411, 236] width 19 height 13
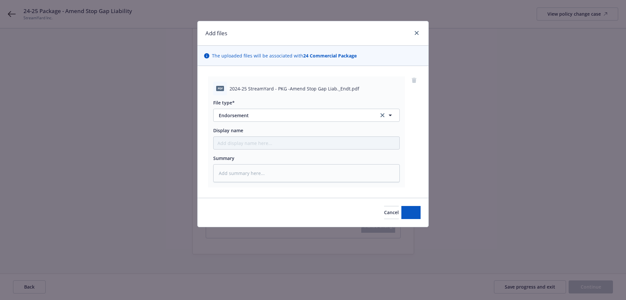
type textarea "x"
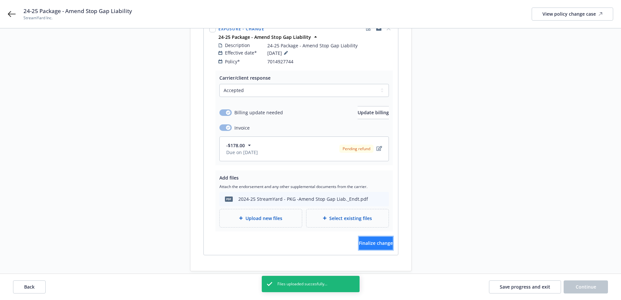
click at [377, 240] on span "Finalize change" at bounding box center [376, 243] width 34 height 6
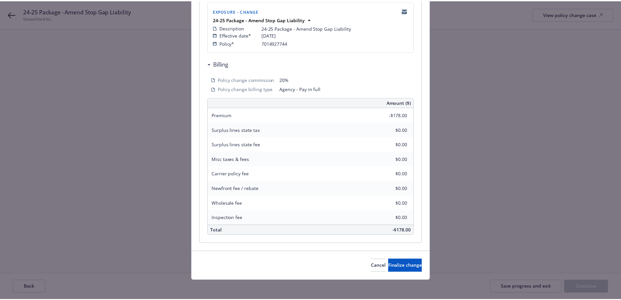
scroll to position [141, 0]
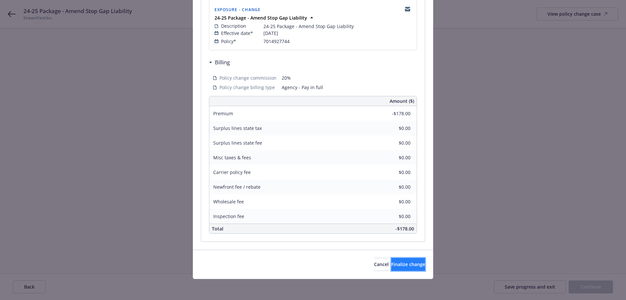
click at [417, 265] on button "Finalize change" at bounding box center [408, 264] width 34 height 13
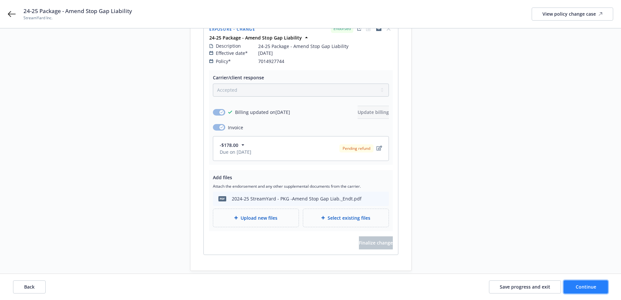
click at [571, 284] on button "Continue" at bounding box center [586, 286] width 44 height 13
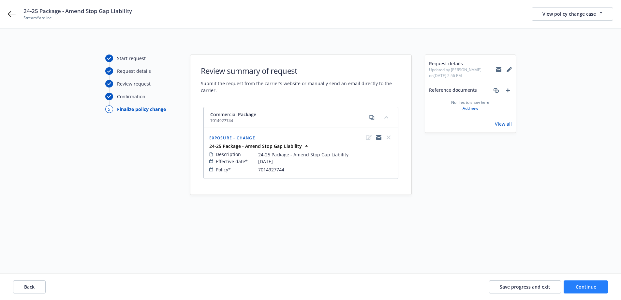
scroll to position [0, 0]
click at [571, 284] on button "Continue" at bounding box center [591, 286] width 44 height 13
select select "ACCEPTED"
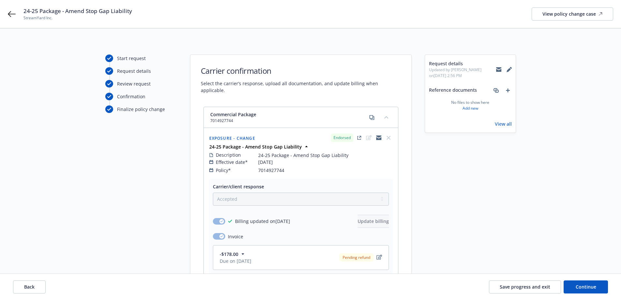
scroll to position [126, 0]
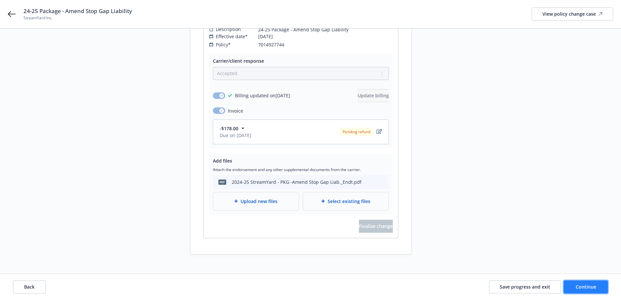
click at [571, 288] on button "Continue" at bounding box center [586, 286] width 44 height 13
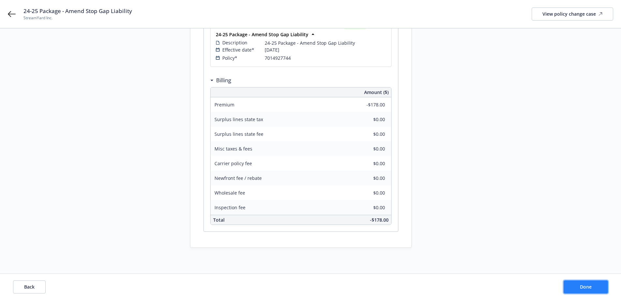
click at [571, 288] on button "Done" at bounding box center [586, 286] width 44 height 13
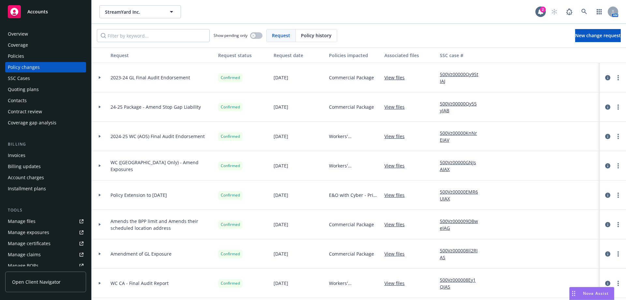
click at [51, 153] on div "Invoices" at bounding box center [46, 155] width 76 height 10
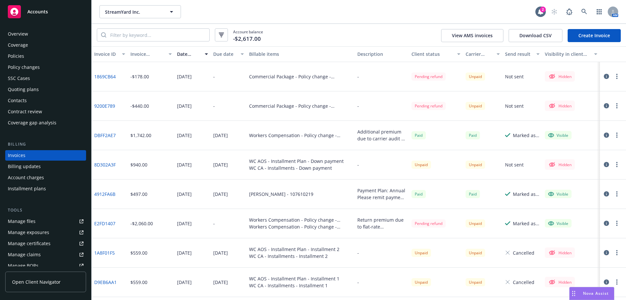
click at [613, 106] on button "button" at bounding box center [617, 106] width 8 height 8
click at [550, 115] on link "Edit invoice" at bounding box center [574, 119] width 83 height 13
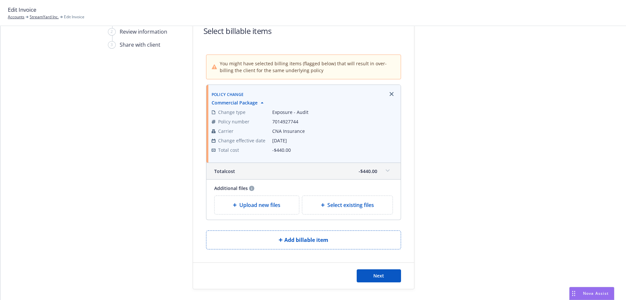
scroll to position [53, 0]
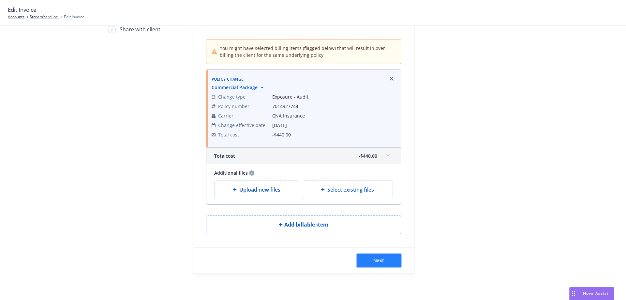
click at [365, 259] on button "Next" at bounding box center [379, 260] width 44 height 13
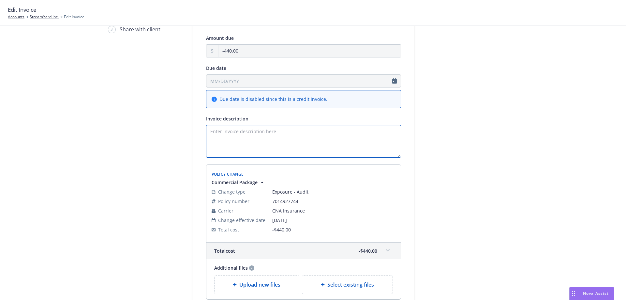
click at [295, 138] on textarea "Invoice description" at bounding box center [303, 141] width 195 height 33
paste textarea "Return premium due to carrier audit of payroll records. Payment will be remitte…"
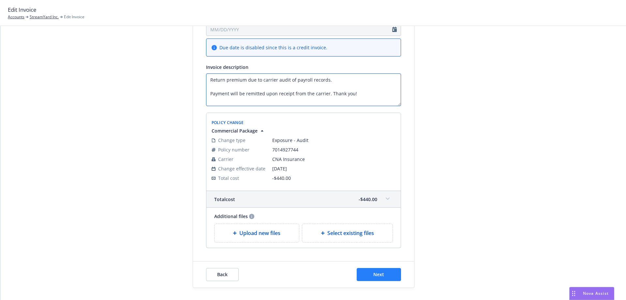
scroll to position [118, 0]
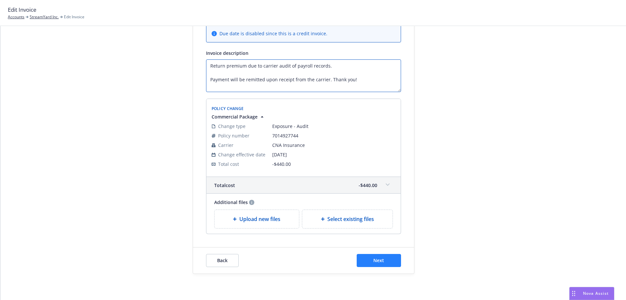
type textarea "Return premium due to carrier audit of payroll records. Payment will be remitte…"
click at [384, 257] on button "Next" at bounding box center [379, 260] width 44 height 13
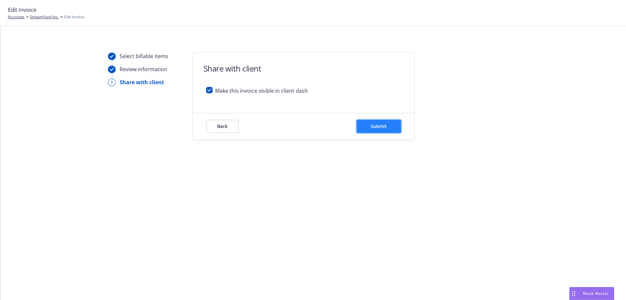
click at [386, 120] on button "Submit" at bounding box center [379, 126] width 44 height 13
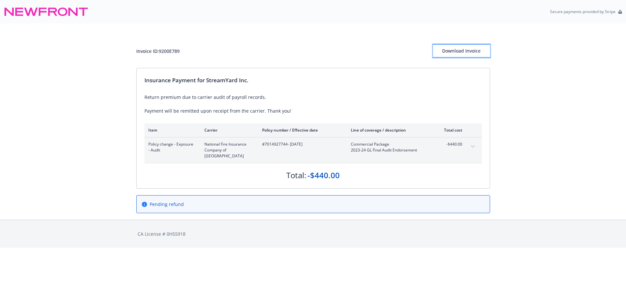
click at [465, 54] on div "Download Invoice" at bounding box center [461, 51] width 57 height 12
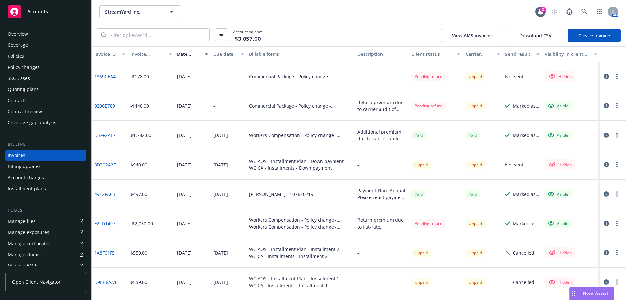
click at [613, 107] on button "button" at bounding box center [617, 106] width 8 height 8
click at [579, 99] on div "Visible" at bounding box center [572, 105] width 58 height 29
click at [614, 78] on button "button" at bounding box center [617, 76] width 8 height 8
click at [608, 87] on link "Edit invoice" at bounding box center [574, 89] width 83 height 13
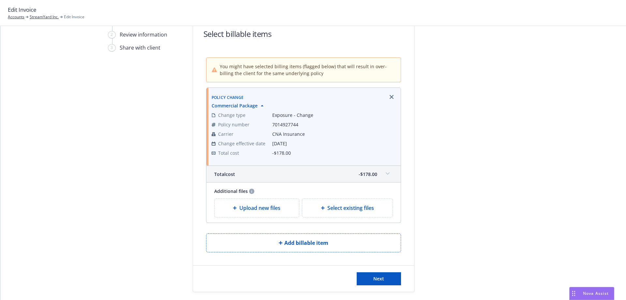
scroll to position [53, 0]
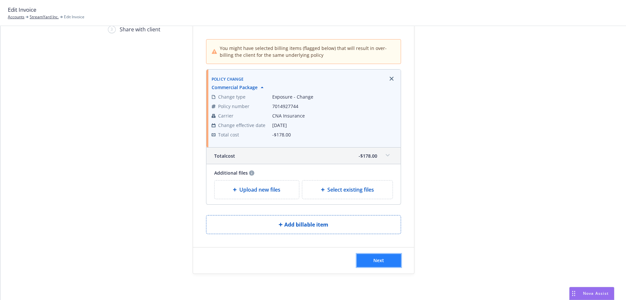
click at [386, 259] on button "Next" at bounding box center [379, 260] width 44 height 13
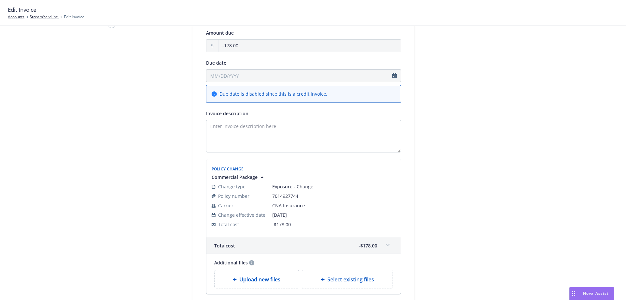
scroll to position [53, 0]
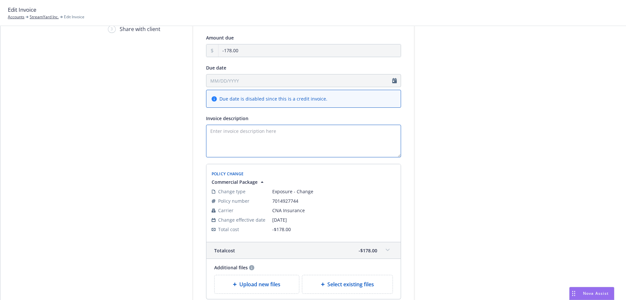
click at [338, 150] on textarea "Invoice description" at bounding box center [303, 141] width 195 height 33
paste textarea "Return premium due to REASON. Payment will be remitted upon receipt from the ca…"
click at [206, 132] on textarea "Return premium due to REASON. Payment will be remitted upon receipt from the ca…" at bounding box center [303, 141] width 195 height 33
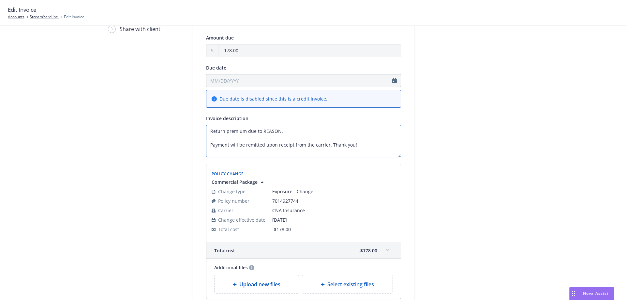
click at [259, 131] on textarea "Return premium due to REASON. Payment will be remitted upon receipt from the ca…" at bounding box center [303, 141] width 195 height 33
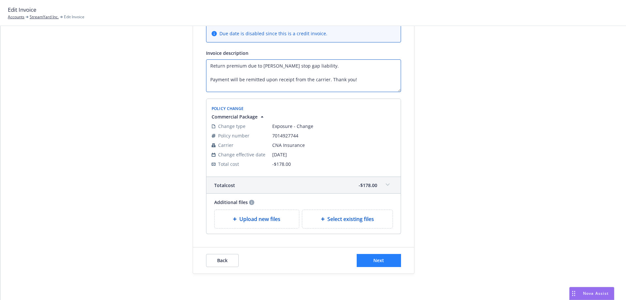
type textarea "Return premium due to [PERSON_NAME] stop gap liability. Payment will be remitte…"
click at [374, 259] on span "Next" at bounding box center [379, 260] width 11 height 6
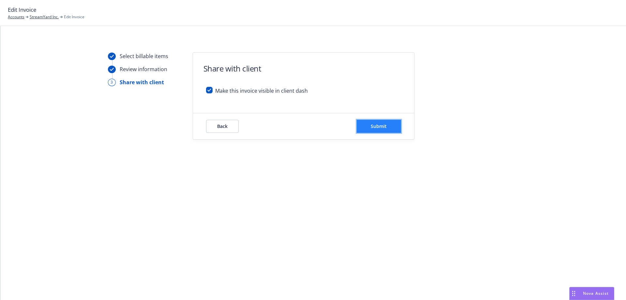
click at [381, 132] on button "Submit" at bounding box center [379, 126] width 44 height 13
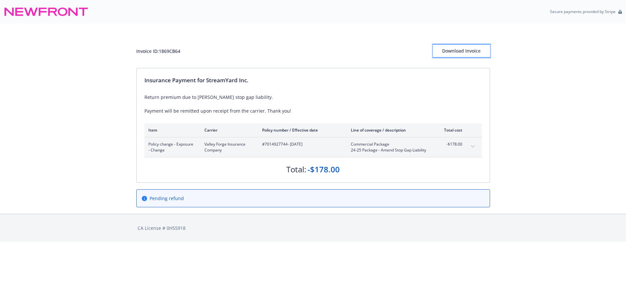
click at [466, 46] on div "Download Invoice" at bounding box center [461, 51] width 57 height 12
